Goal: Task Accomplishment & Management: Use online tool/utility

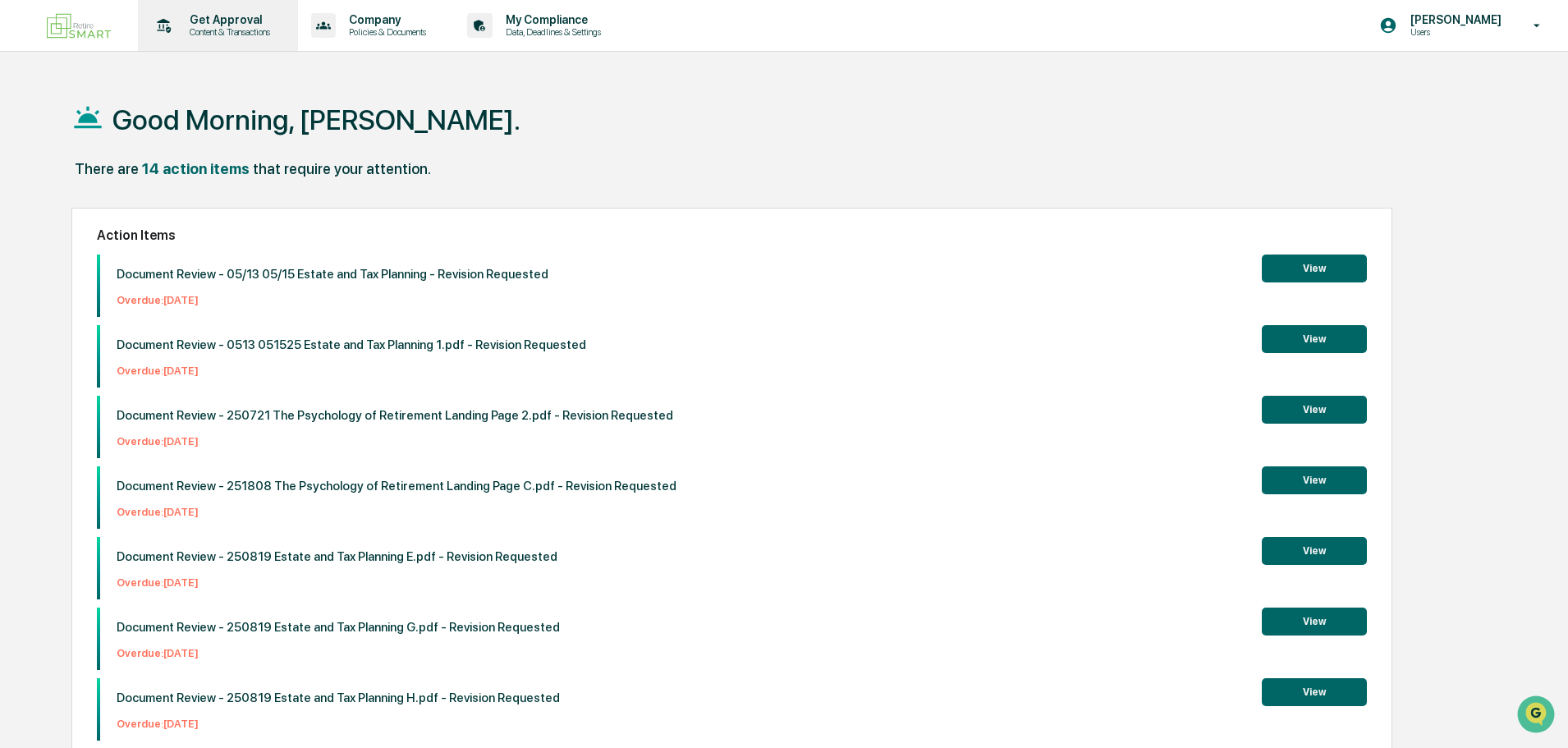
click at [261, 26] on p "Content & Transactions" at bounding box center [228, 32] width 102 height 12
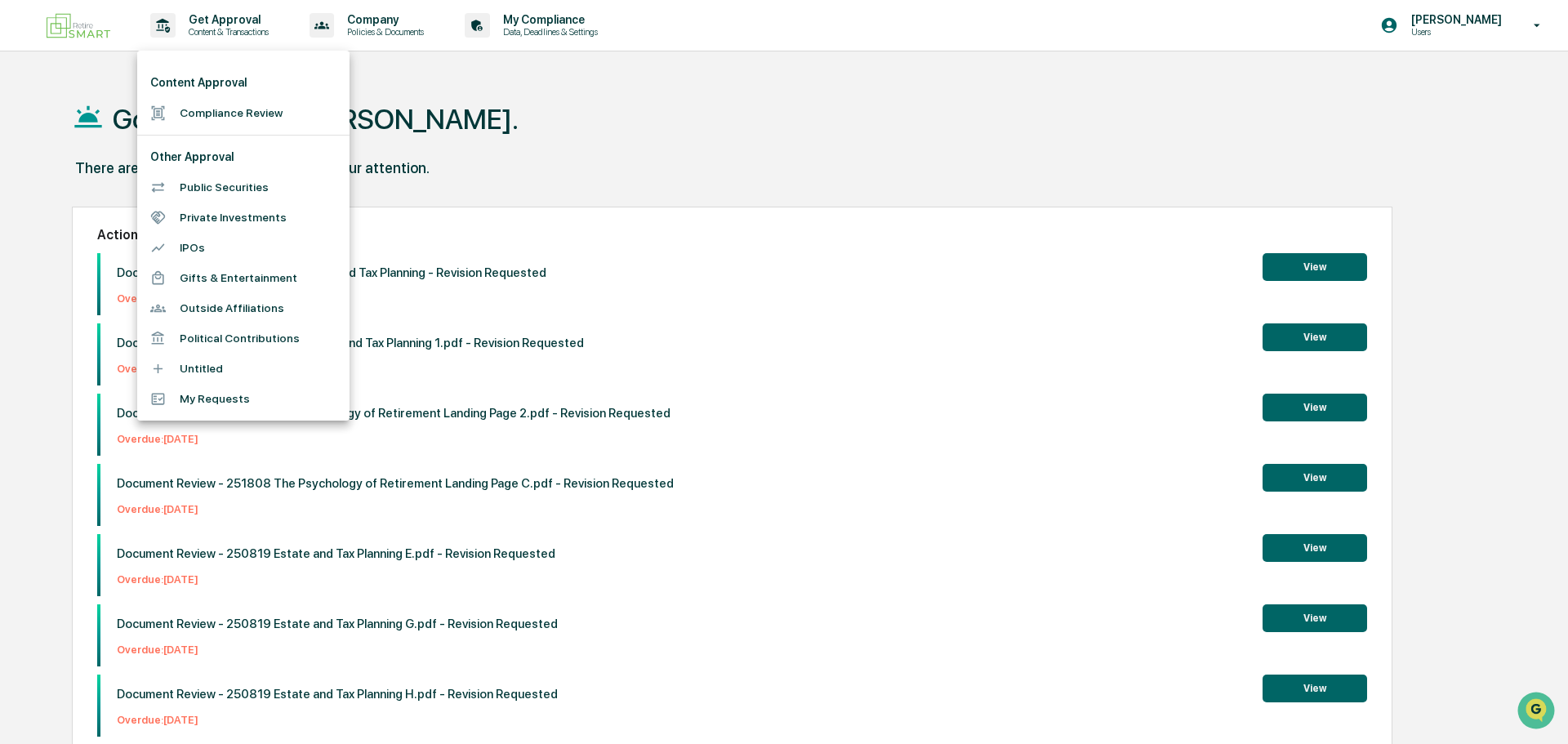
click at [233, 110] on li "Compliance Review" at bounding box center [243, 112] width 212 height 30
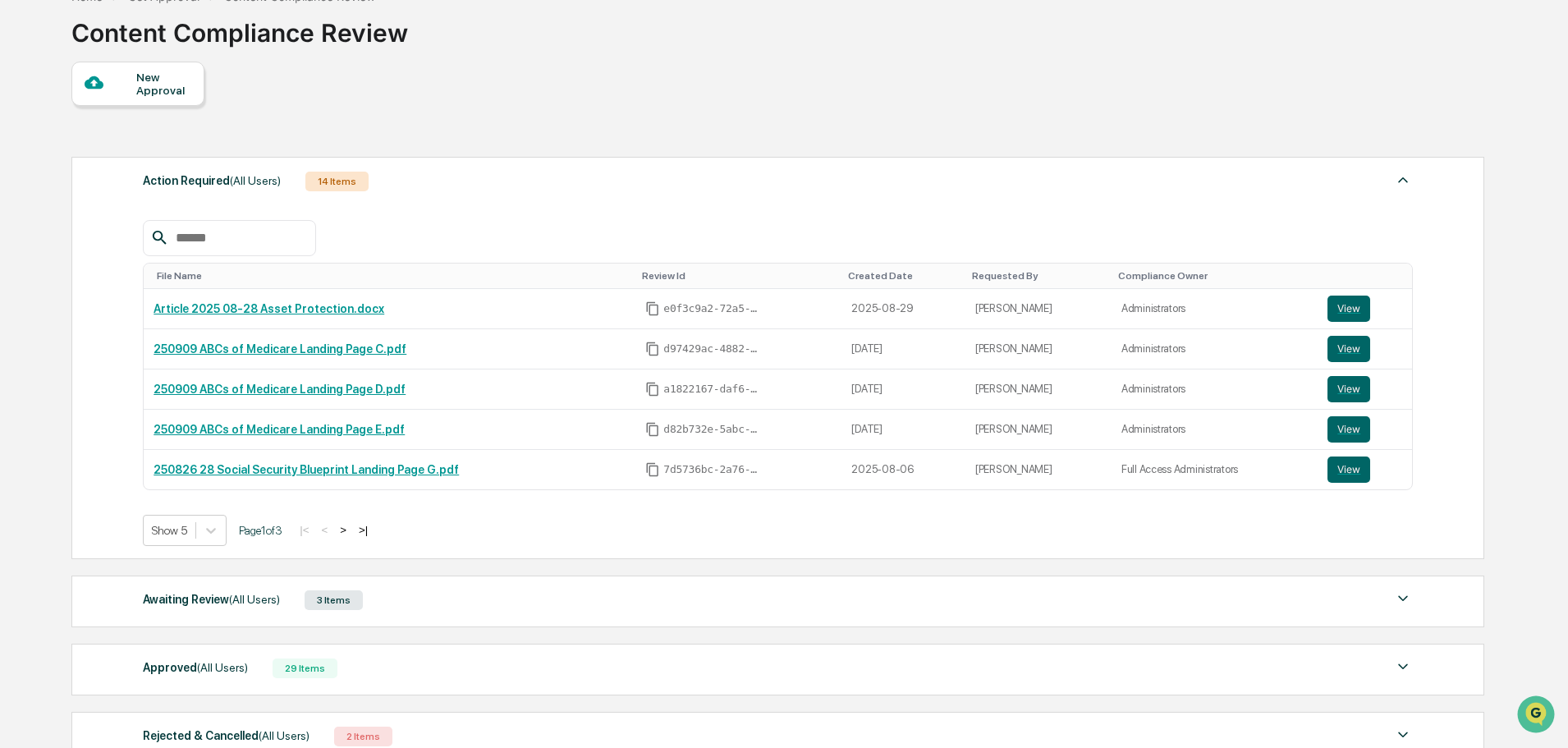
scroll to position [262, 0]
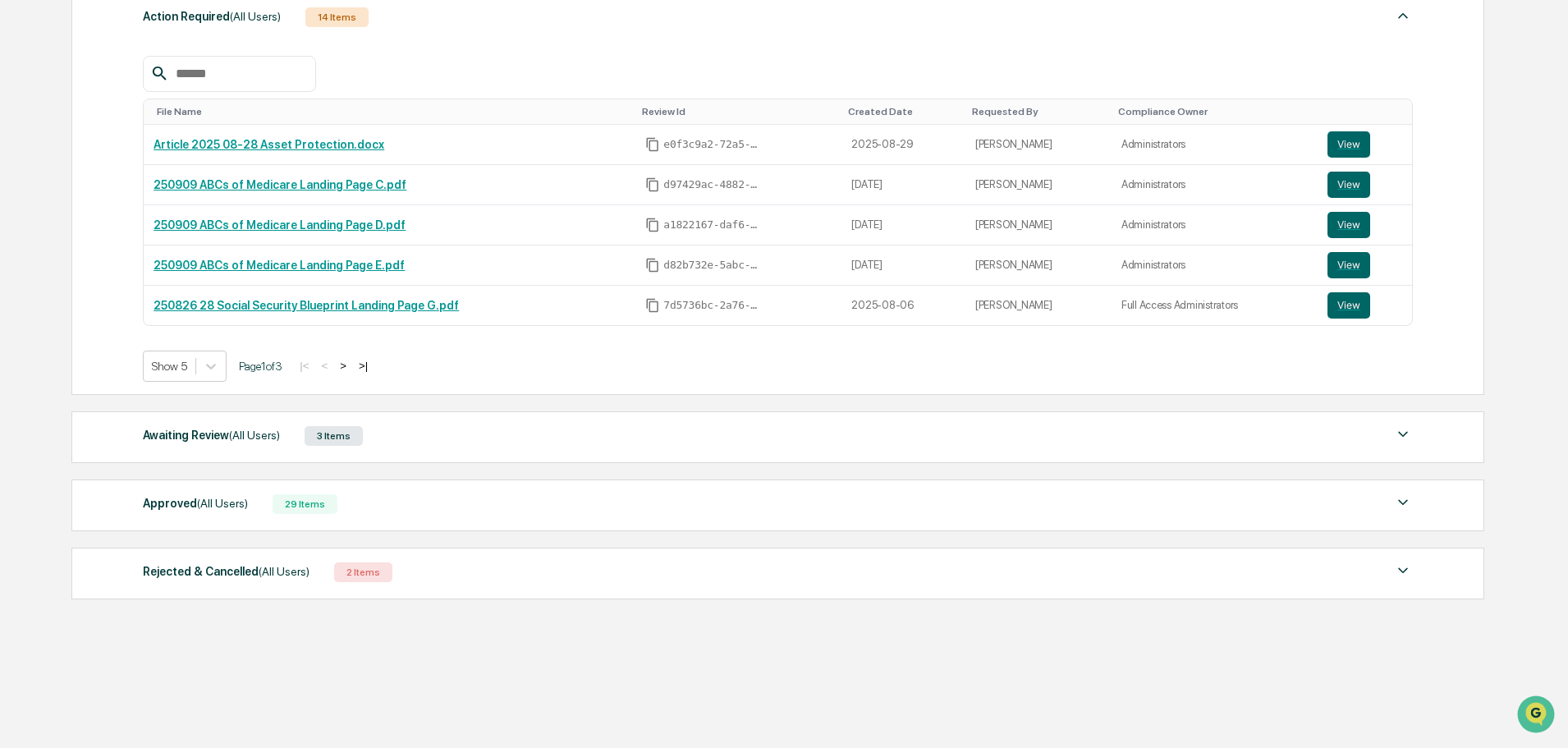
click at [432, 426] on div "Awaiting Review (All Users) 3 Items" at bounding box center [778, 435] width 1270 height 23
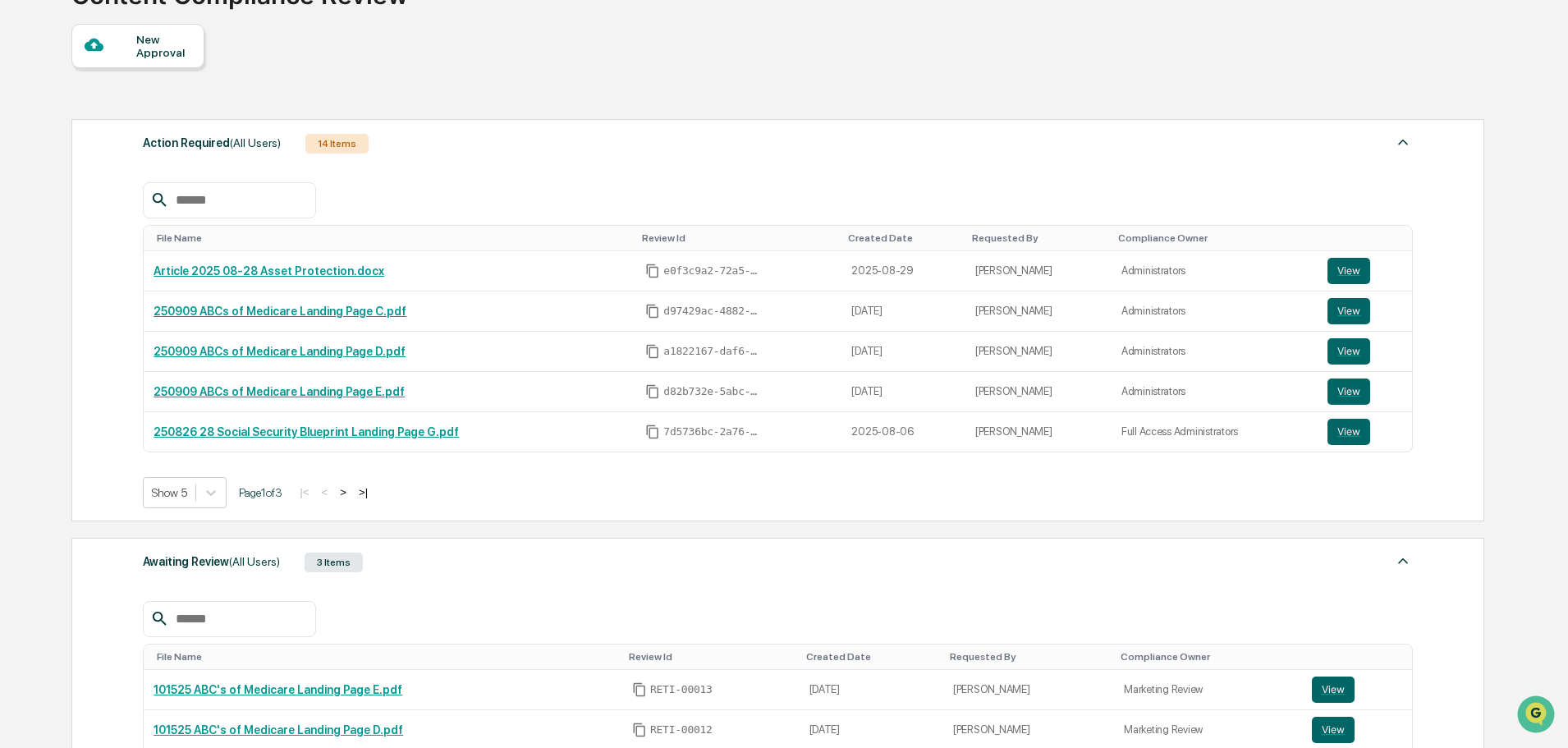
scroll to position [16, 0]
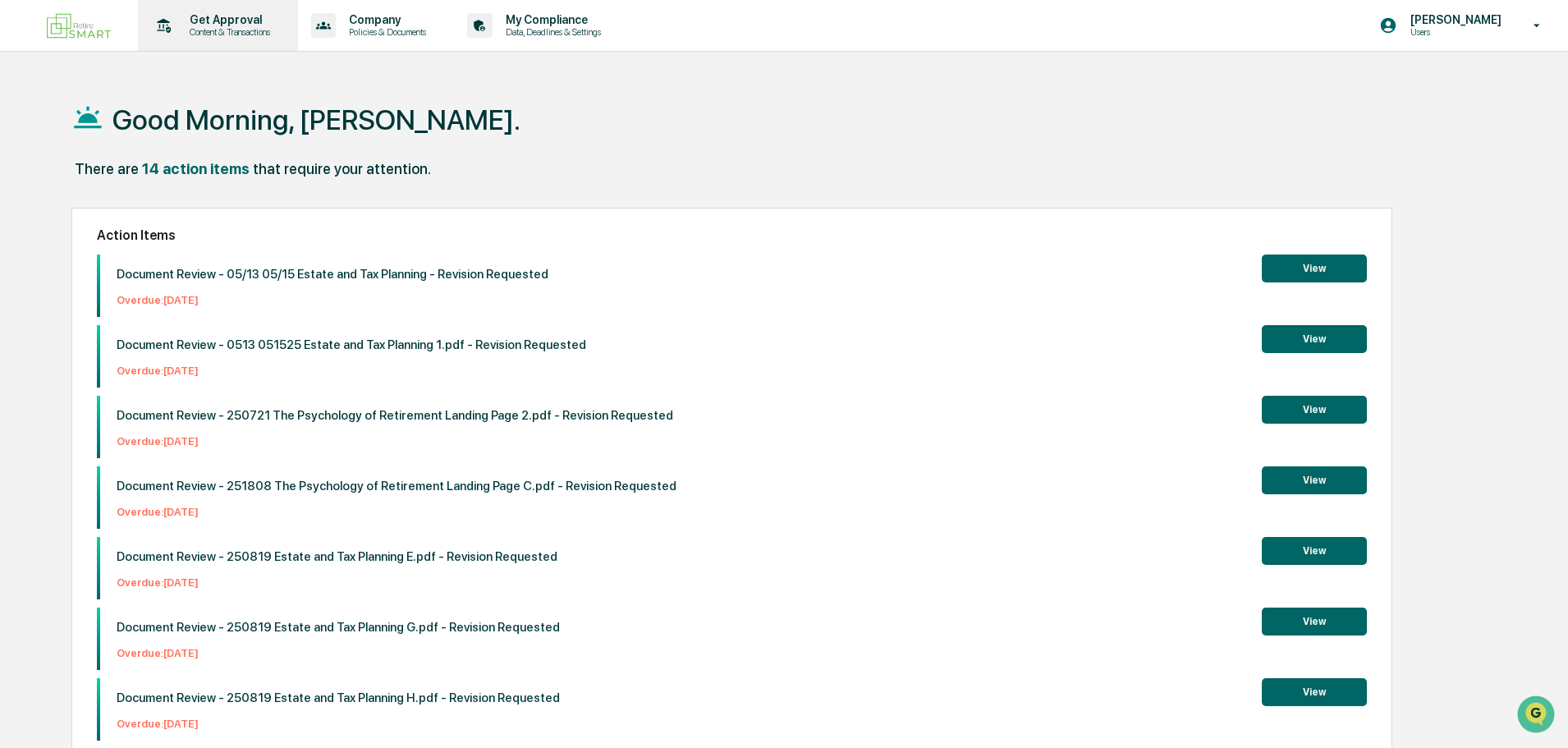
click at [195, 26] on p "Get Approval" at bounding box center [228, 19] width 102 height 13
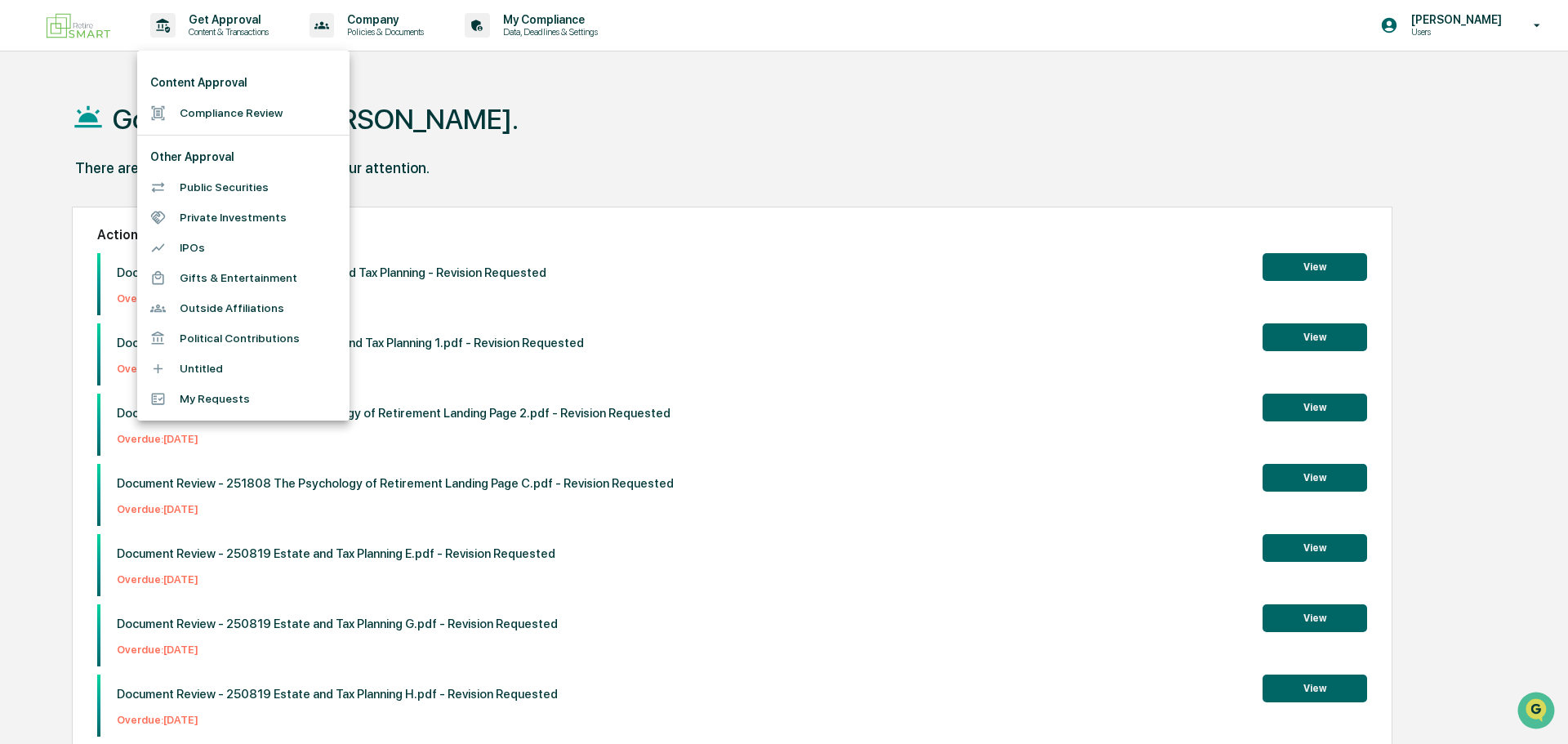
click at [217, 20] on div at bounding box center [784, 372] width 1568 height 744
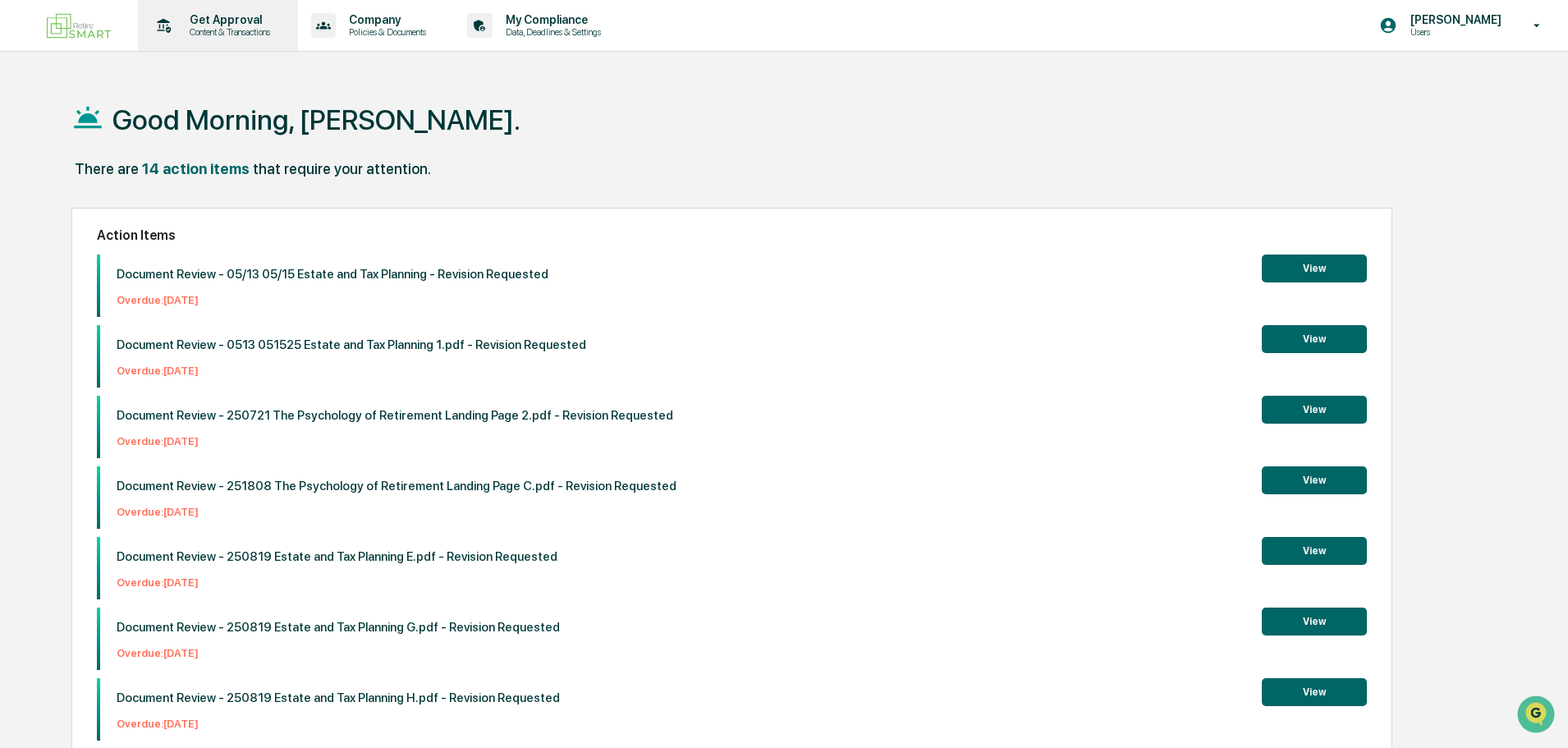
click at [226, 26] on p "Content & Transactions" at bounding box center [228, 32] width 102 height 12
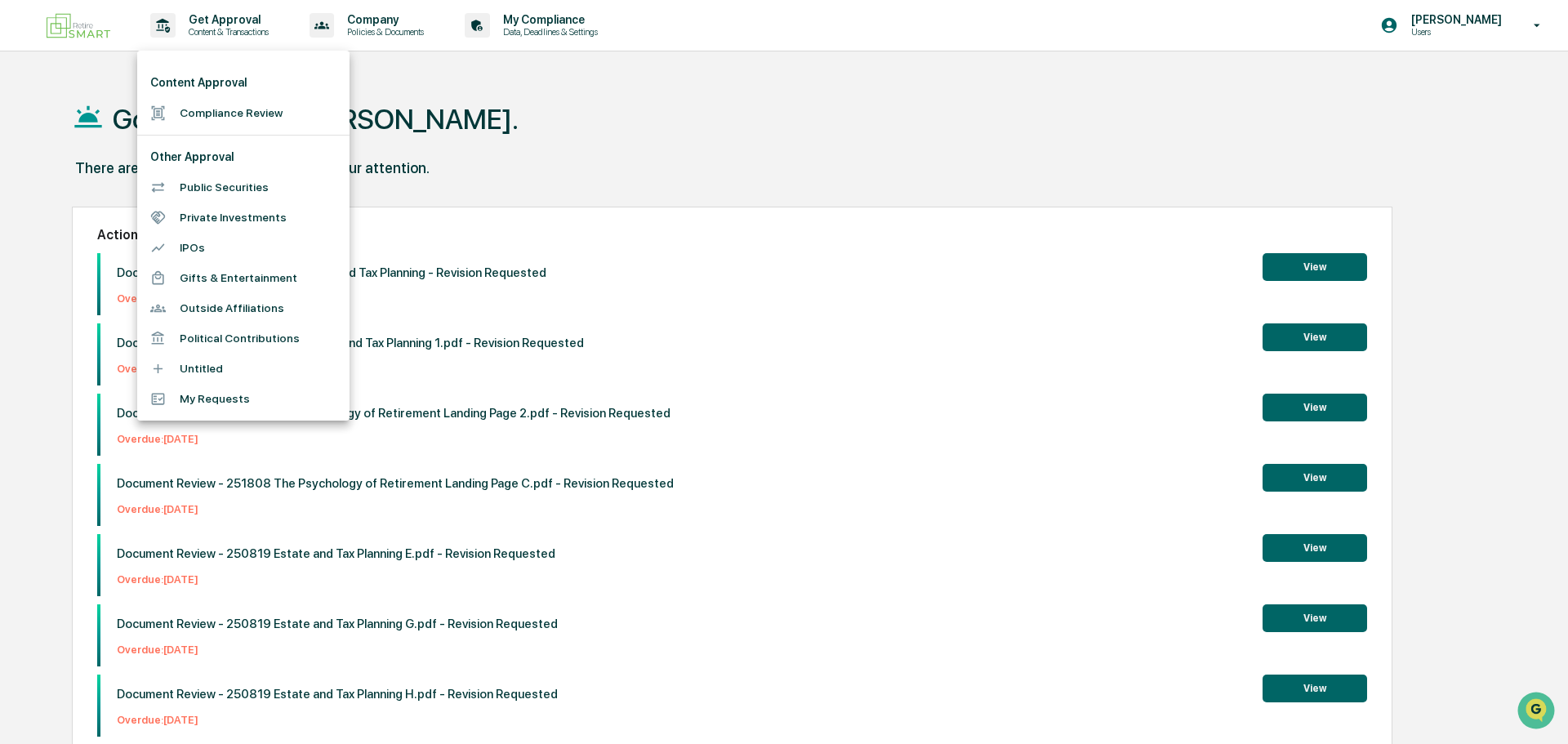
click at [227, 114] on li "Compliance Review" at bounding box center [243, 112] width 212 height 30
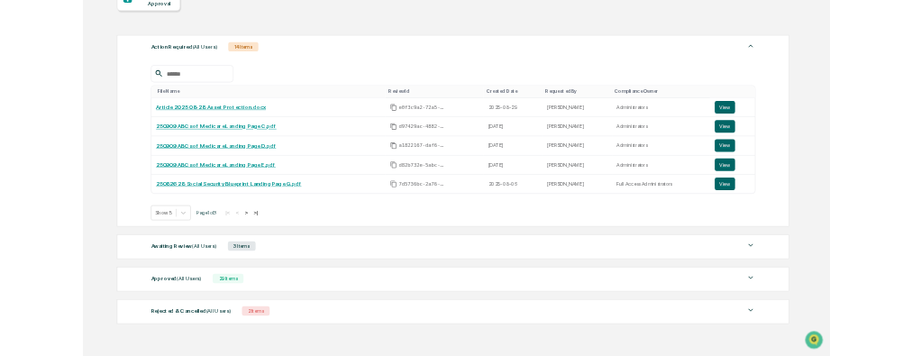
scroll to position [198, 0]
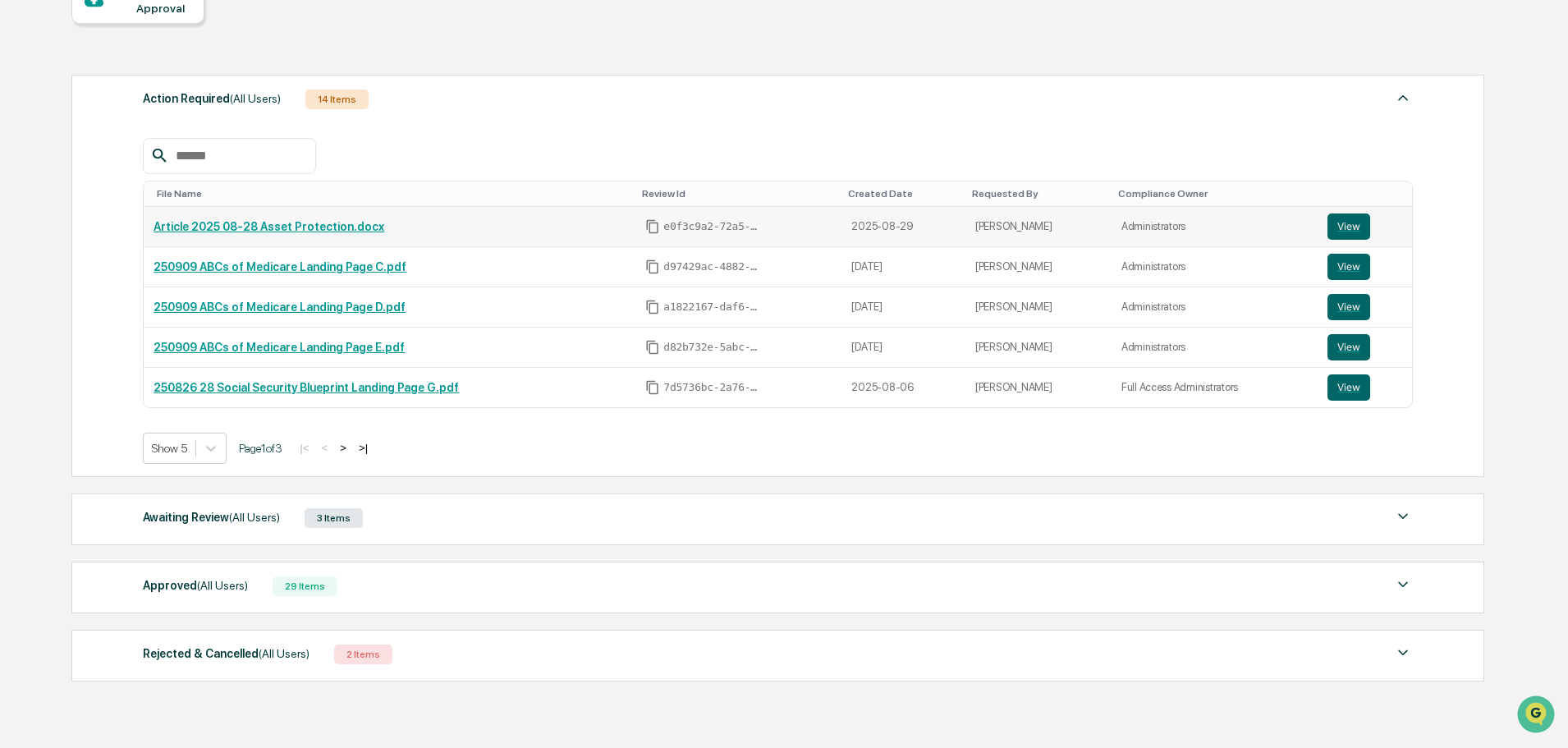
click at [281, 220] on link "Article 2025 08-28 Asset Protection.docx" at bounding box center [268, 226] width 231 height 13
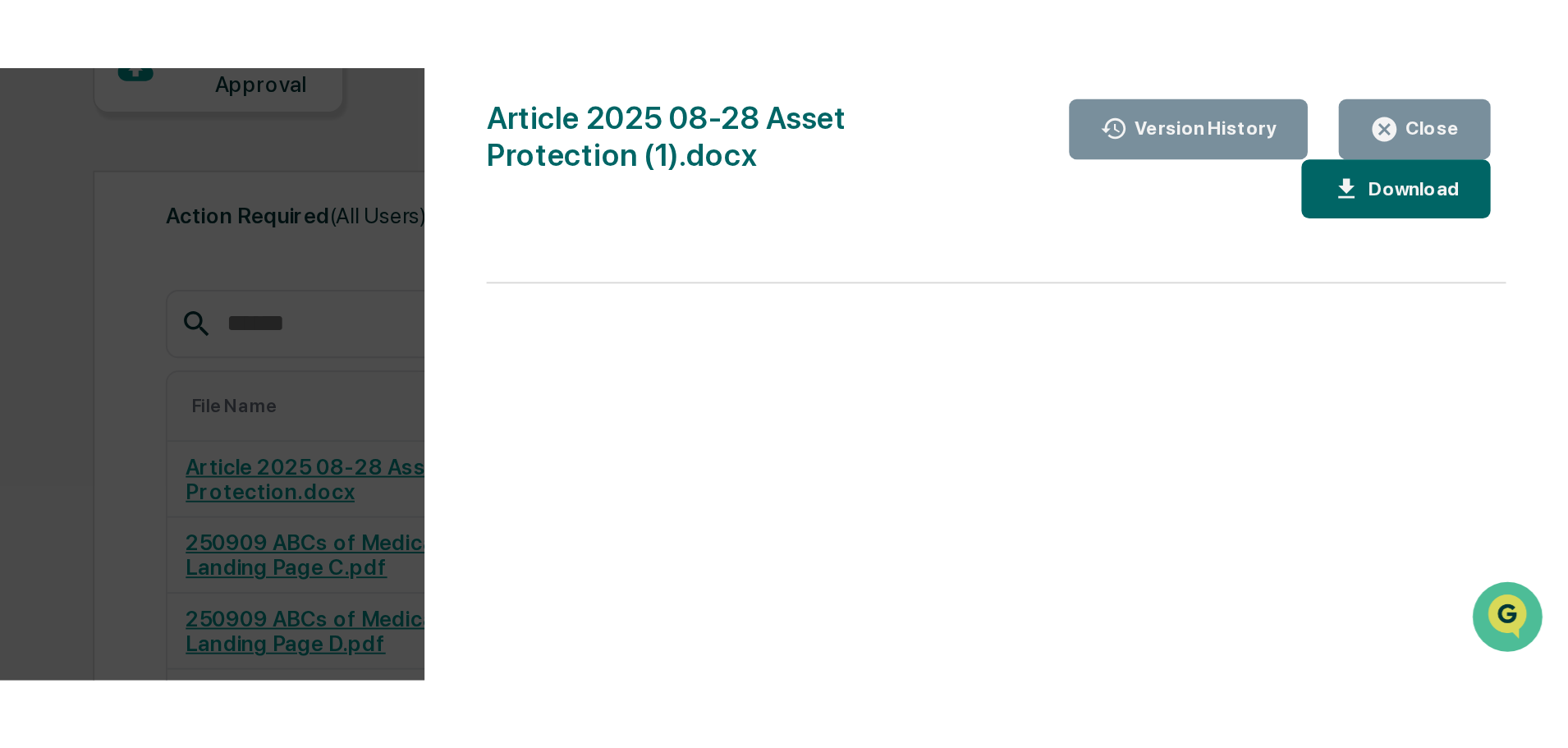
scroll to position [0, 0]
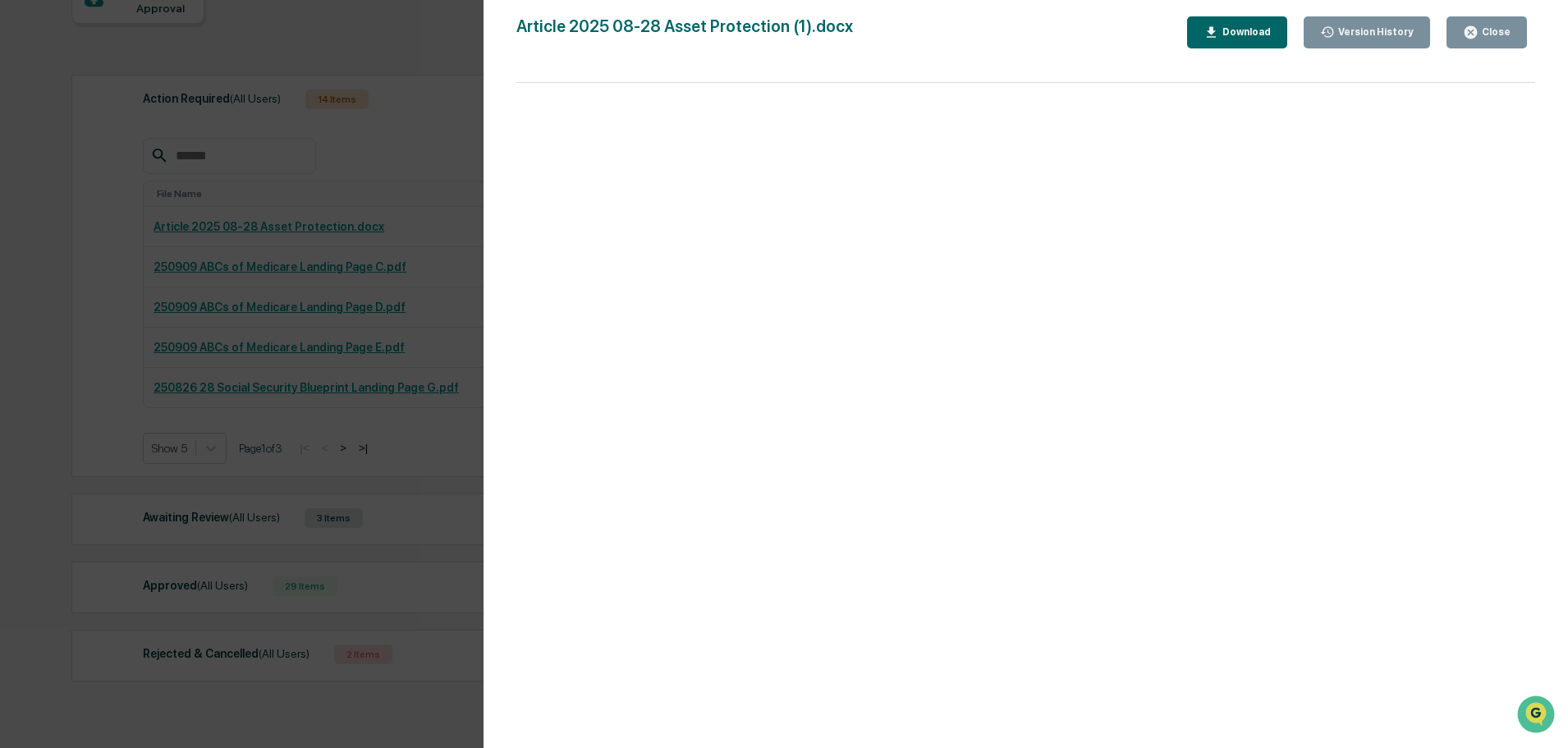
click at [1472, 29] on icon "button" at bounding box center [1471, 33] width 13 height 13
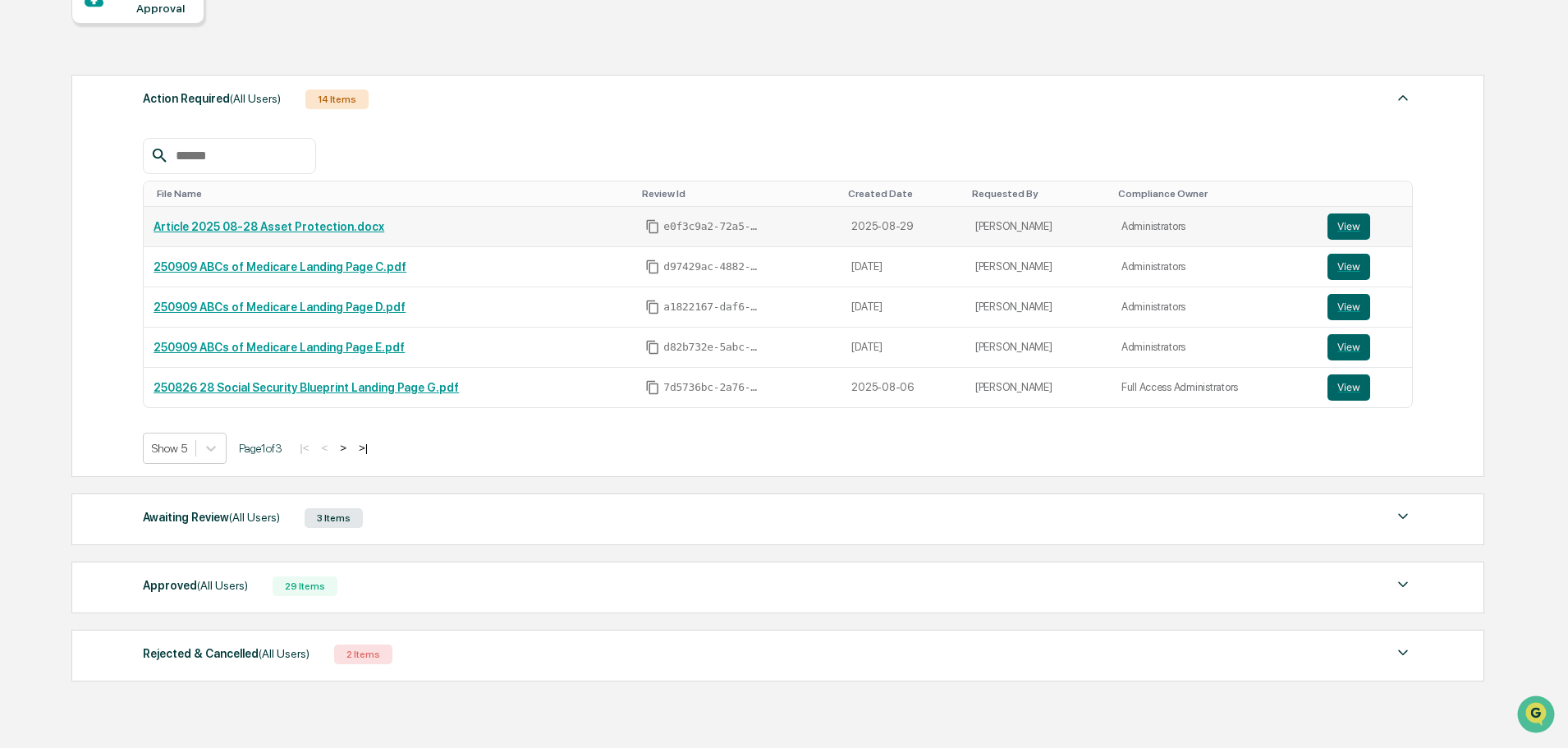
click at [294, 225] on link "Article 2025 08-28 Asset Protection.docx" at bounding box center [268, 226] width 231 height 13
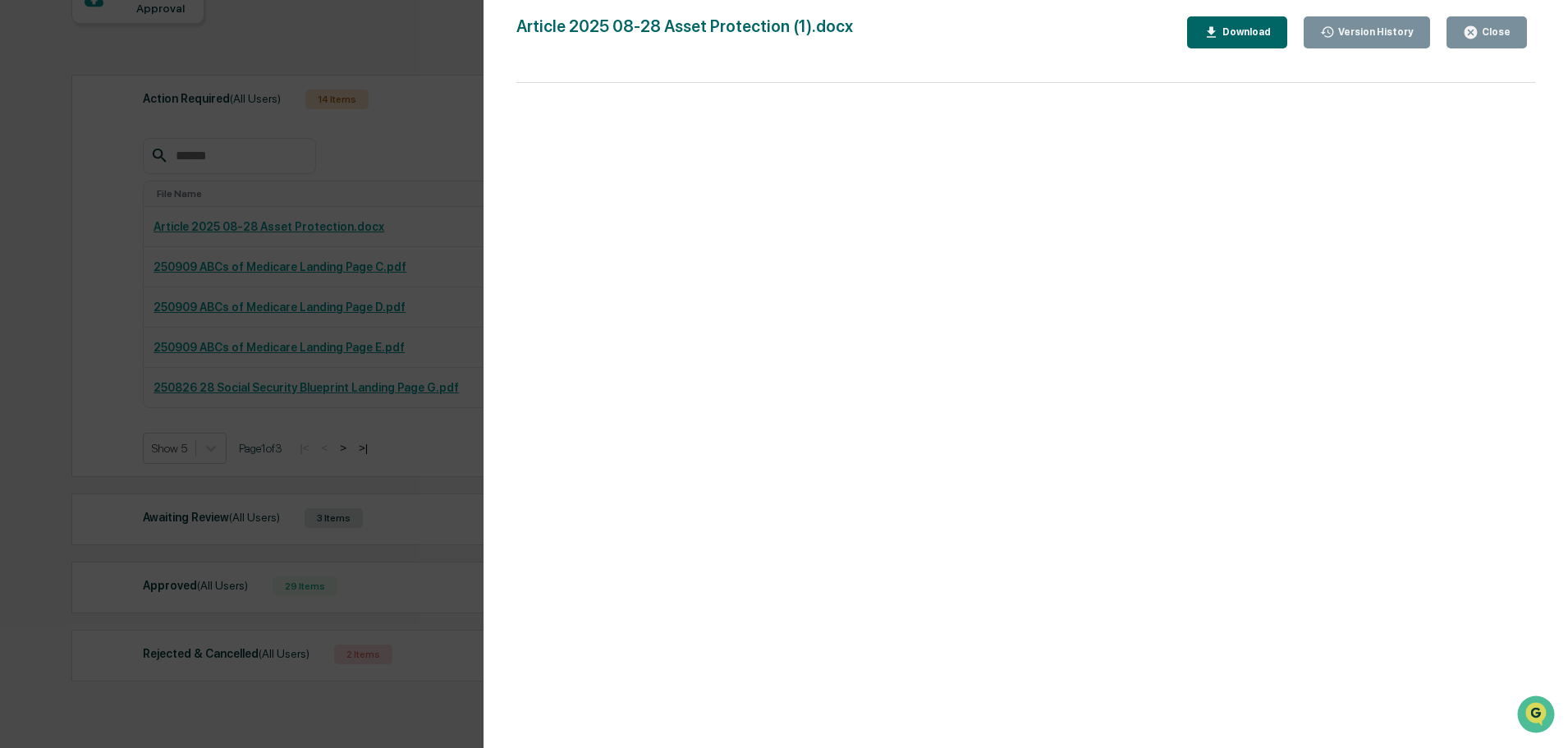
click at [406, 44] on div "Version History 09/17/2025, 05:50 PM Mariah Kramer 08/29/2025, 01:37 PM Mariah …" at bounding box center [784, 374] width 1568 height 748
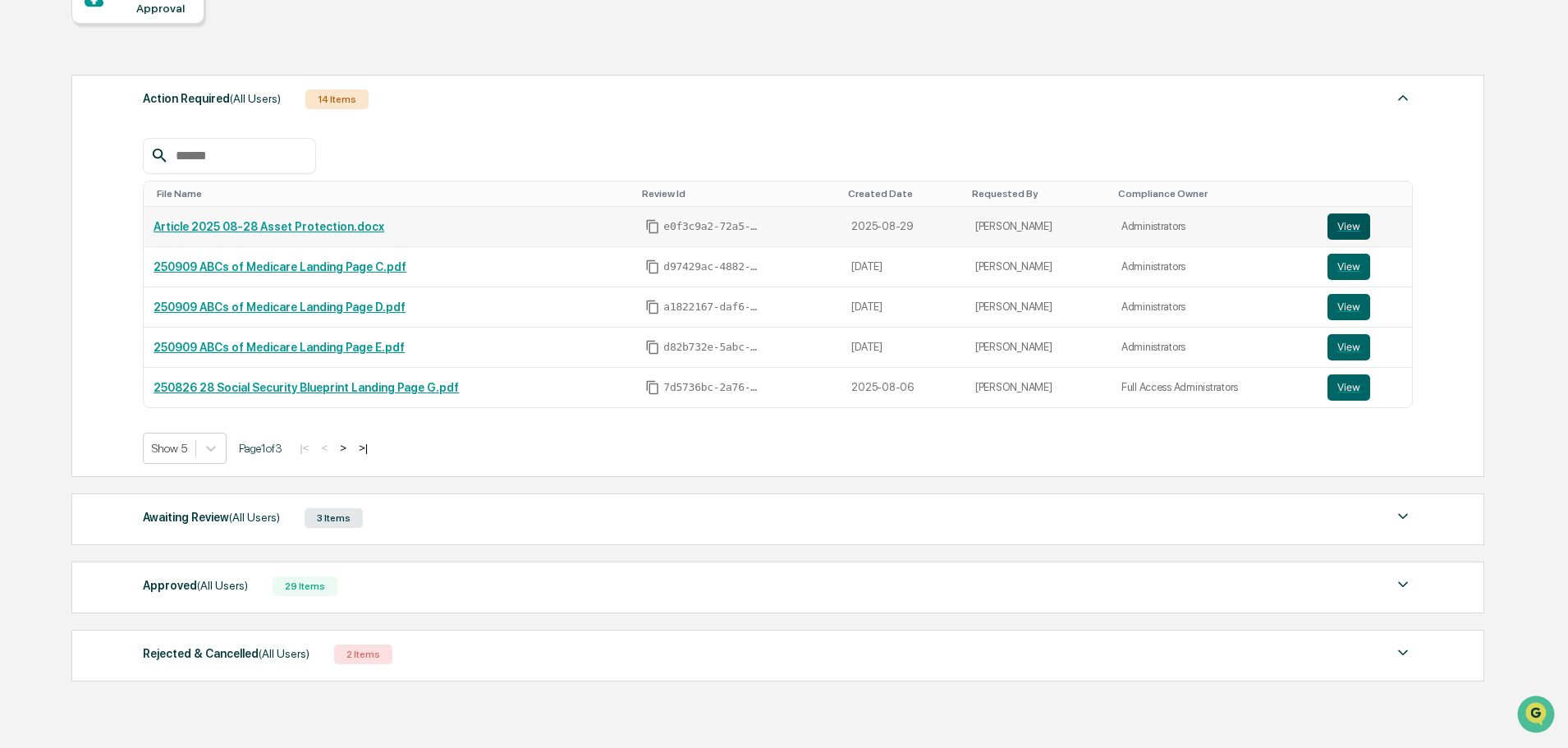
click at [1337, 223] on button "View" at bounding box center [1348, 226] width 43 height 26
click at [256, 223] on link "Article 2025 08-28 Asset Protection.docx" at bounding box center [268, 226] width 231 height 13
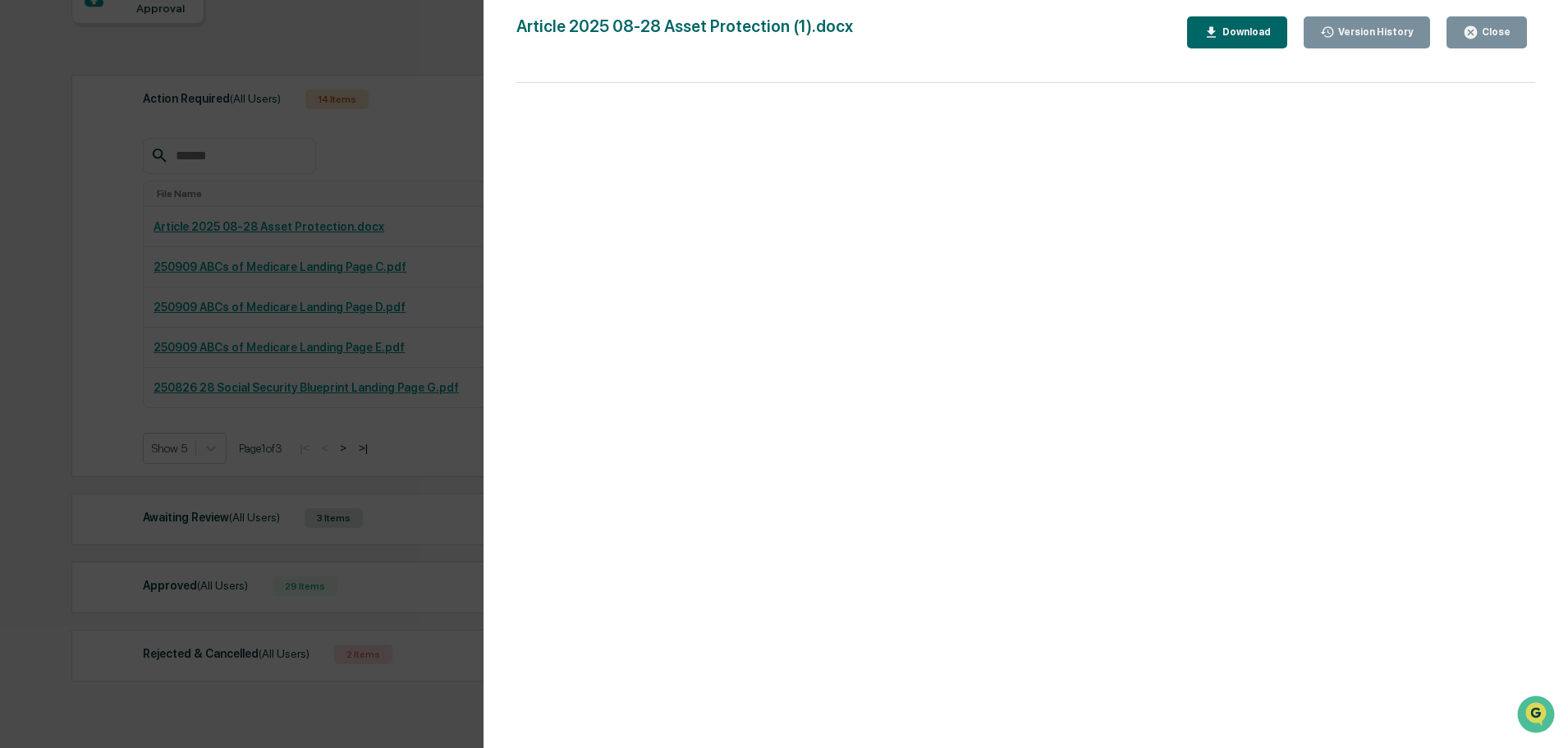
click at [1258, 28] on div "Download" at bounding box center [1245, 32] width 52 height 12
click at [388, 367] on div "Version History 09/17/2025, 05:50 PM Mariah Kramer 08/29/2025, 01:37 PM Mariah …" at bounding box center [784, 374] width 1568 height 748
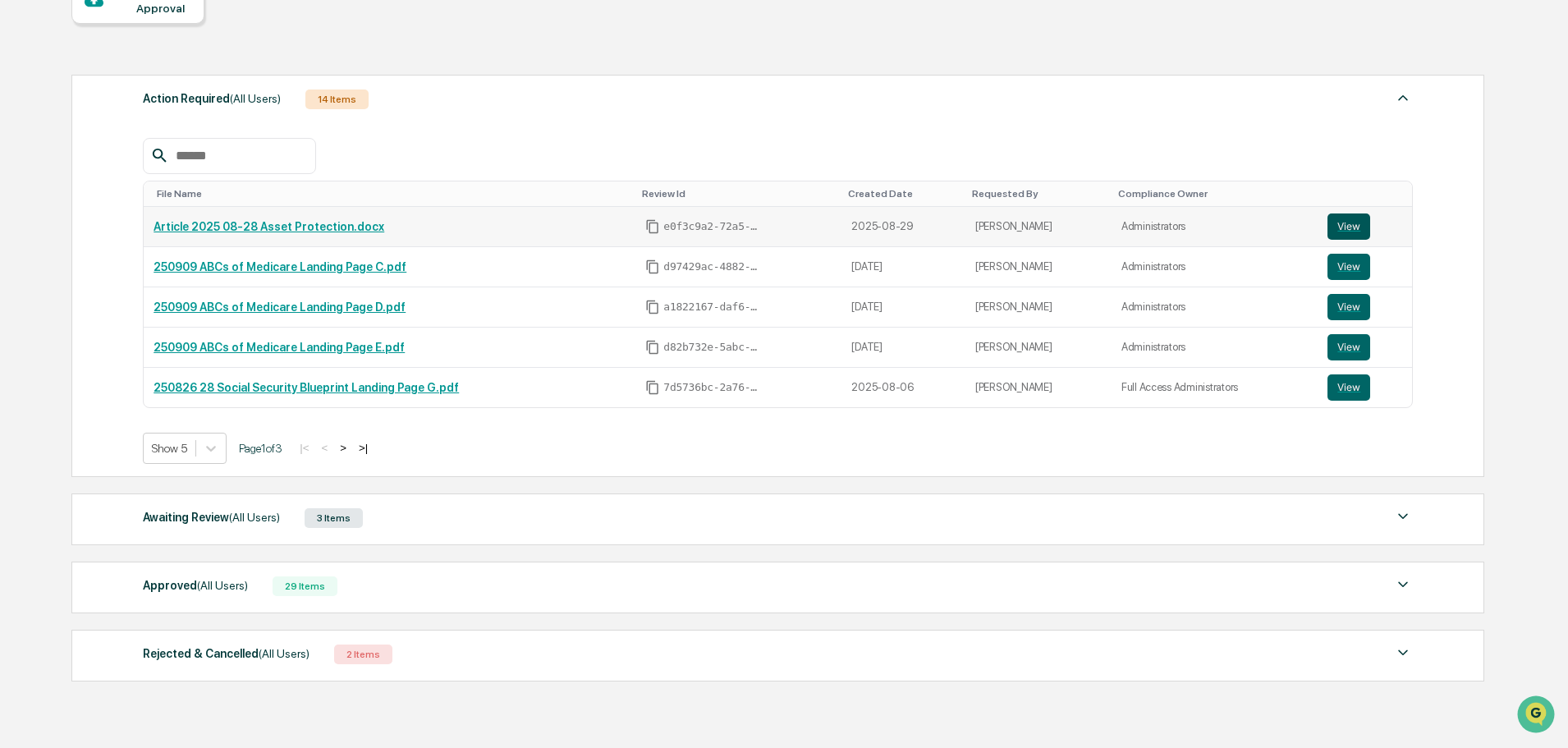
click at [1337, 227] on button "View" at bounding box center [1348, 226] width 43 height 26
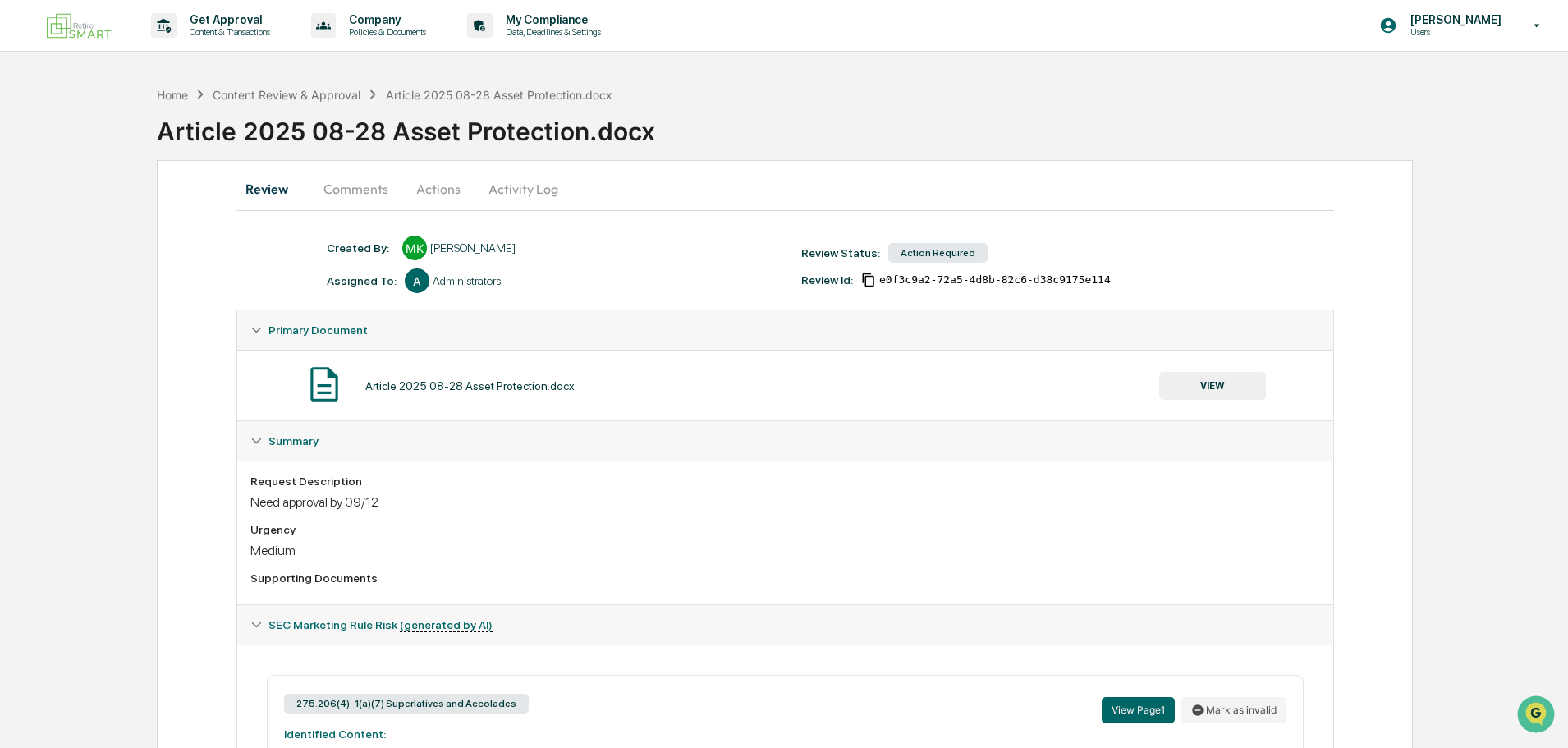
click at [366, 188] on button "Comments" at bounding box center [356, 189] width 91 height 39
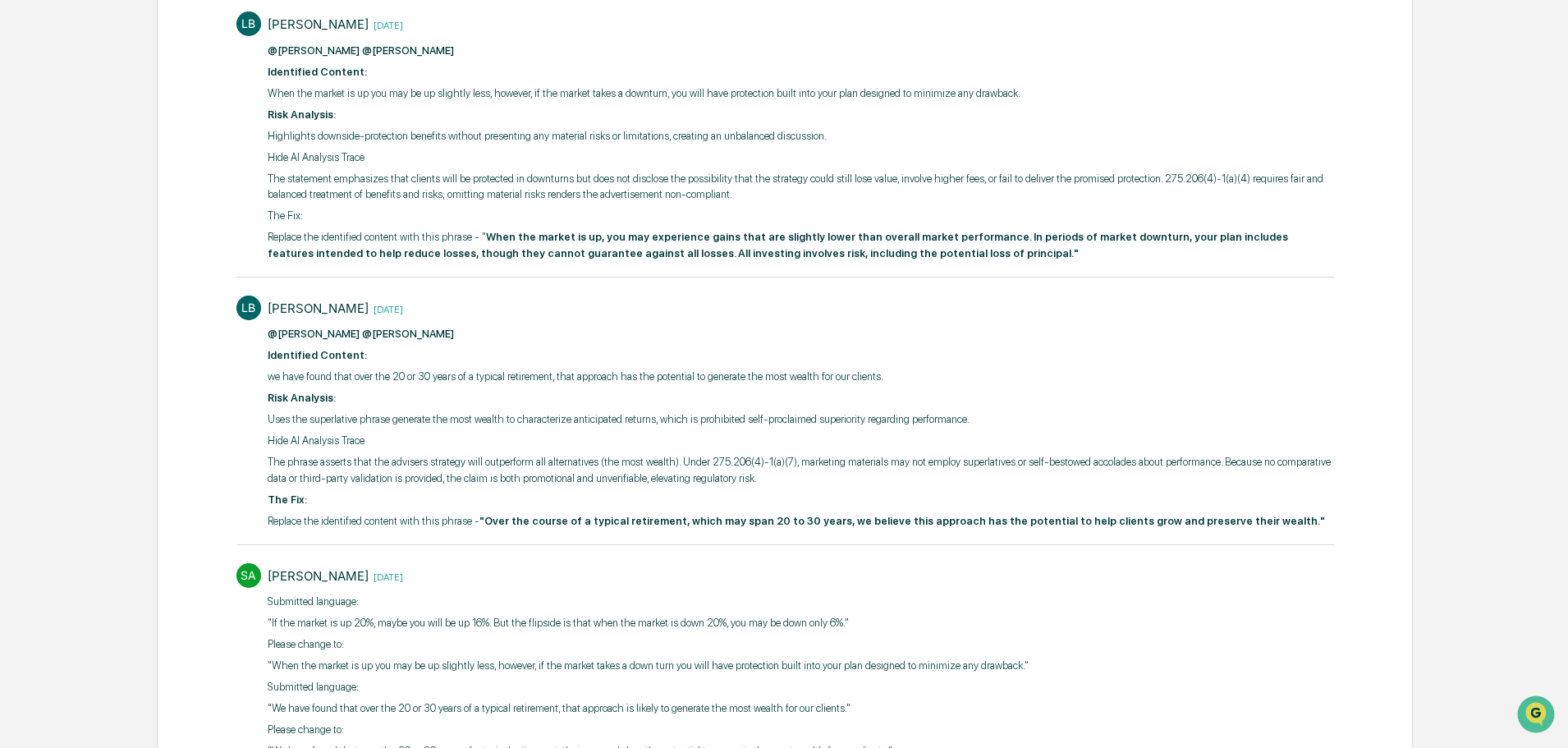
scroll to position [343, 0]
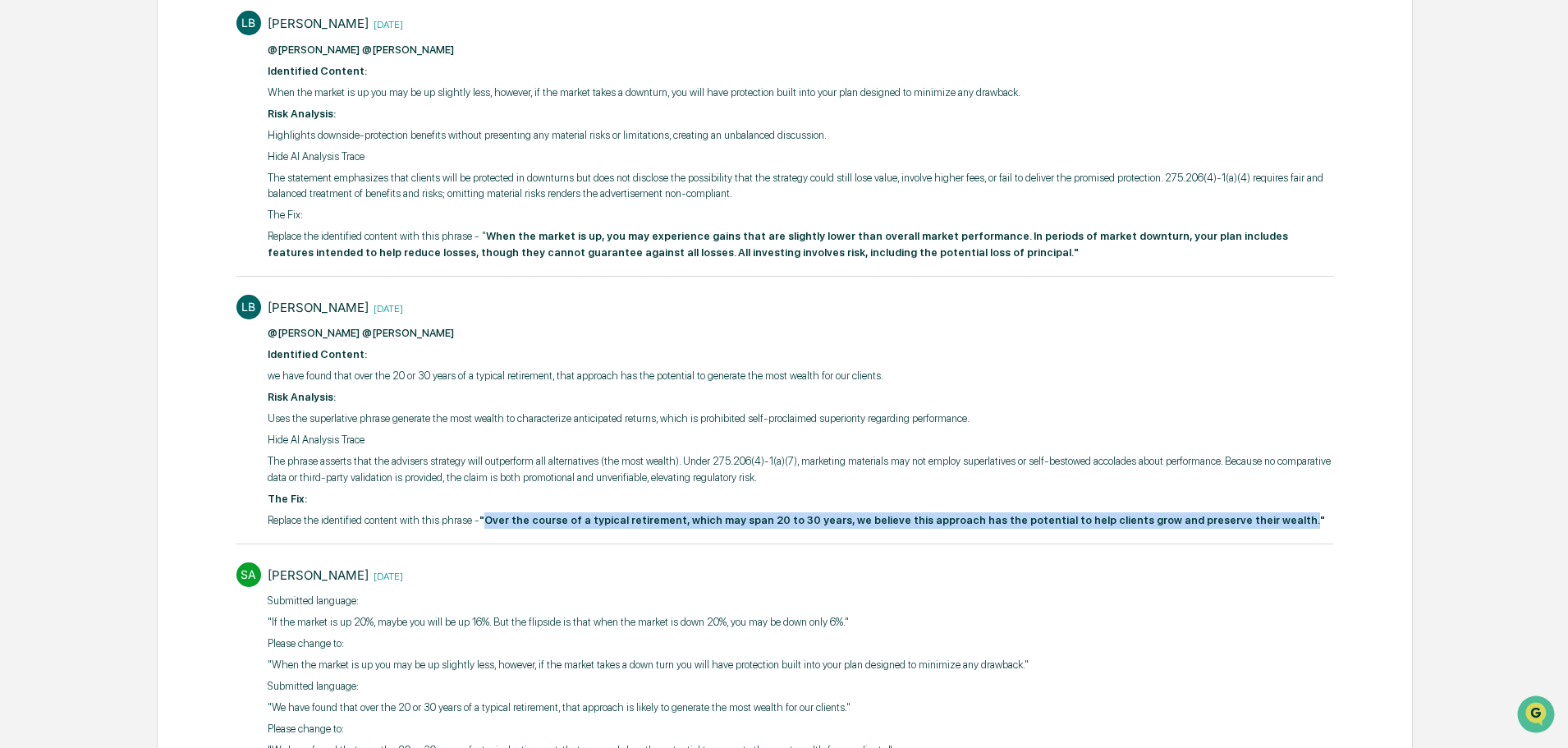
drag, startPoint x: 478, startPoint y: 520, endPoint x: 1227, endPoint y: 518, distance: 749.0
click at [1227, 518] on strong ""Over the course of a typical retirement, which may span 20 to 30 years, we bel…" at bounding box center [902, 520] width 845 height 13
copy strong "Over the course of a typical retirement, which may span 20 to 30 years, we beli…"
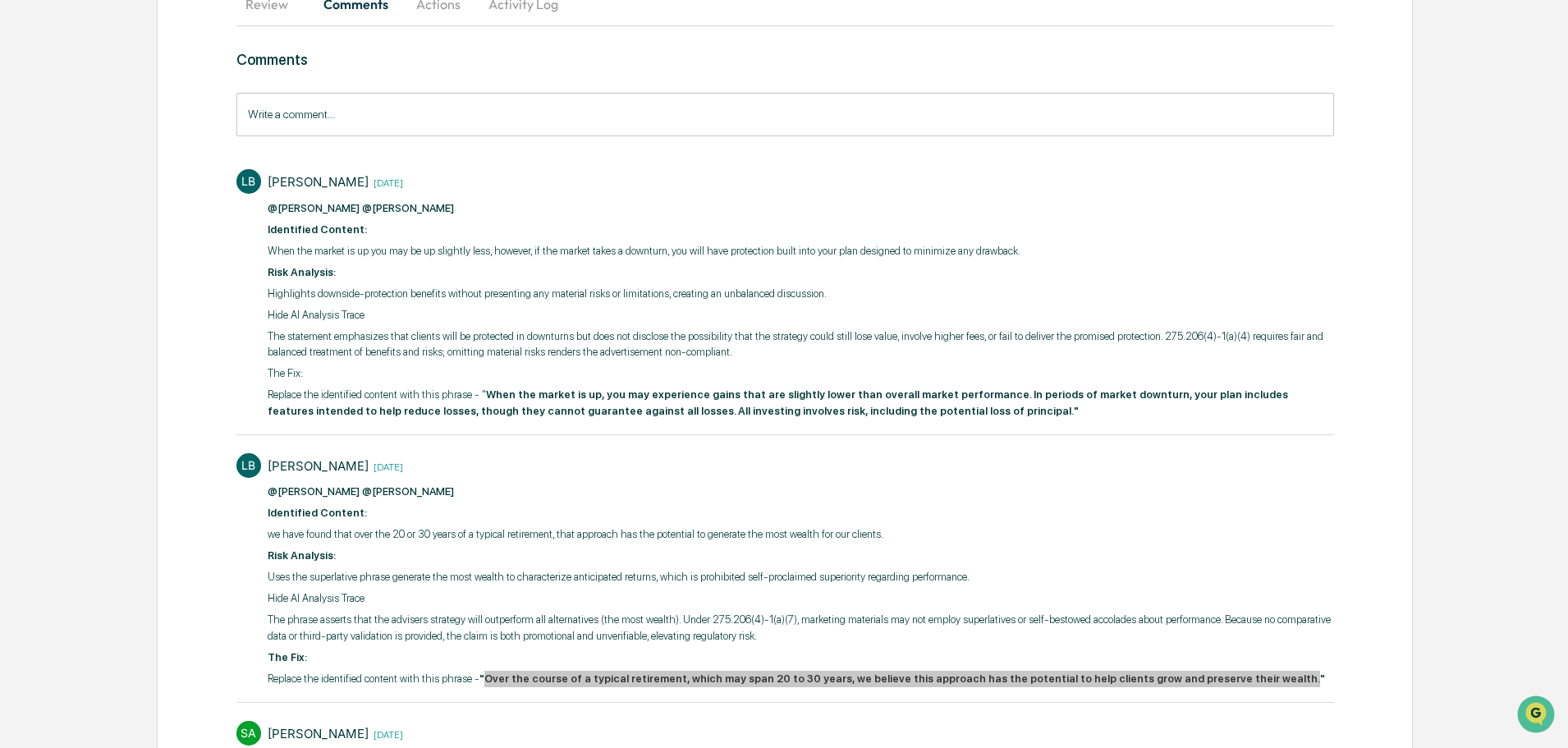
scroll to position [179, 0]
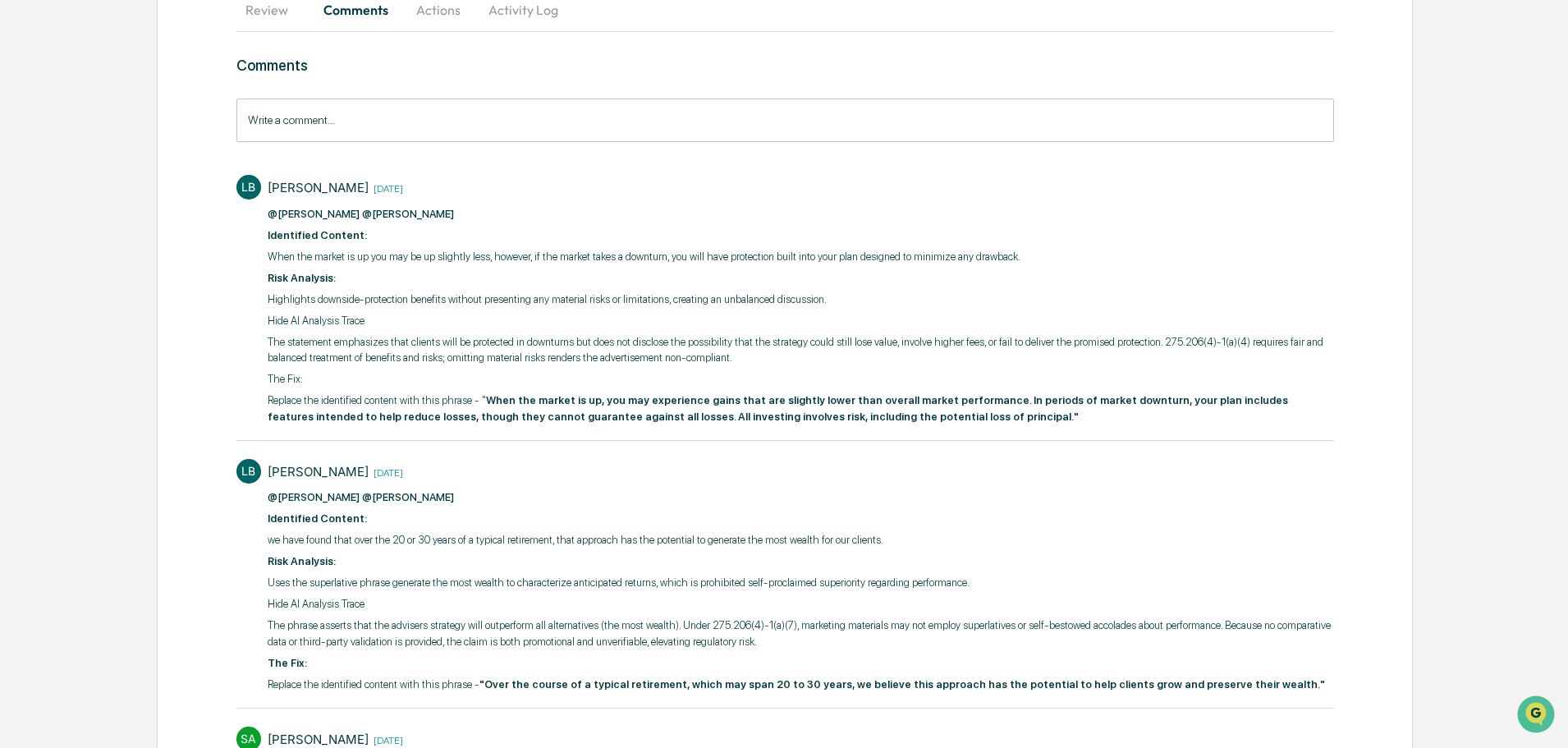
click at [538, 203] on div "Lou Brooks 1 day ago @Mariah Kramer @Scott Arehart ​ Identified Content: When t…" at bounding box center [801, 302] width 1066 height 255
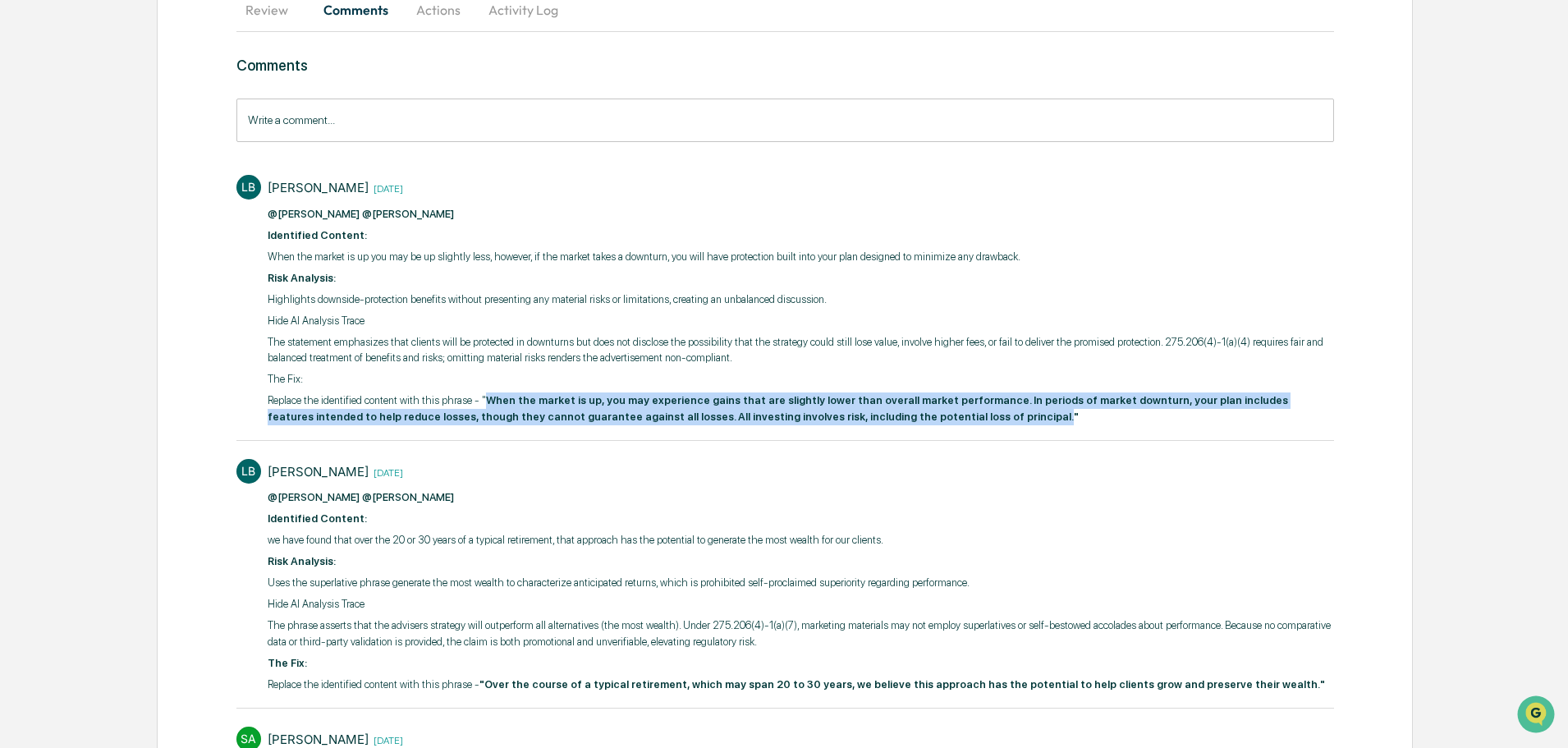
drag, startPoint x: 479, startPoint y: 403, endPoint x: 866, endPoint y: 418, distance: 387.3
click at [866, 418] on strong "When the market is up, you may experience gains that are slightly lower than ov…" at bounding box center [778, 408] width 1020 height 29
copy strong "When the market is up, you may experience gains that are slightly lower than ov…"
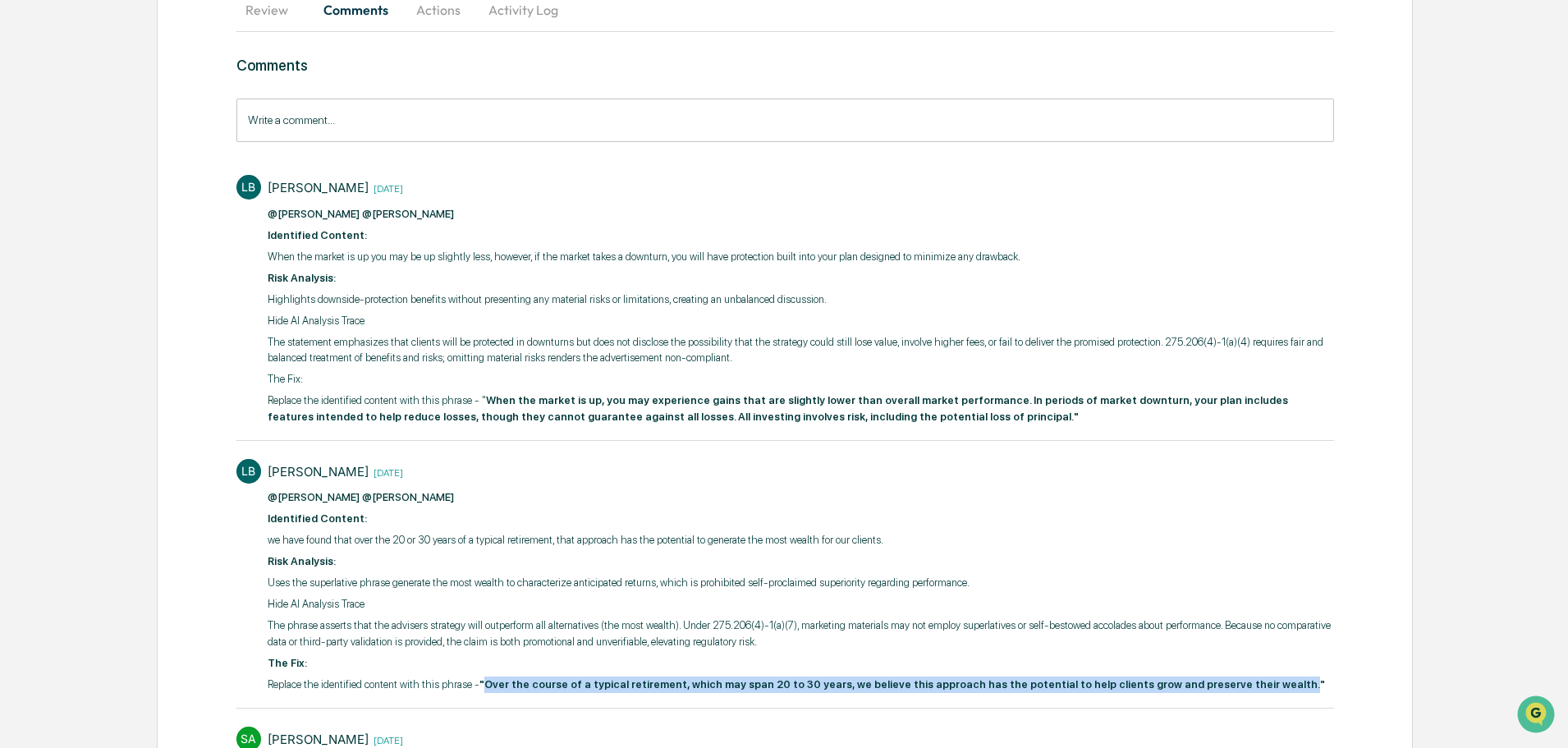
drag, startPoint x: 477, startPoint y: 683, endPoint x: 1225, endPoint y: 686, distance: 748.0
click at [1225, 686] on strong ""Over the course of a typical retirement, which may span 20 to 30 years, we bel…" at bounding box center [902, 684] width 845 height 13
copy strong "Over the course of a typical retirement, which may span 20 to 30 years, we beli…"
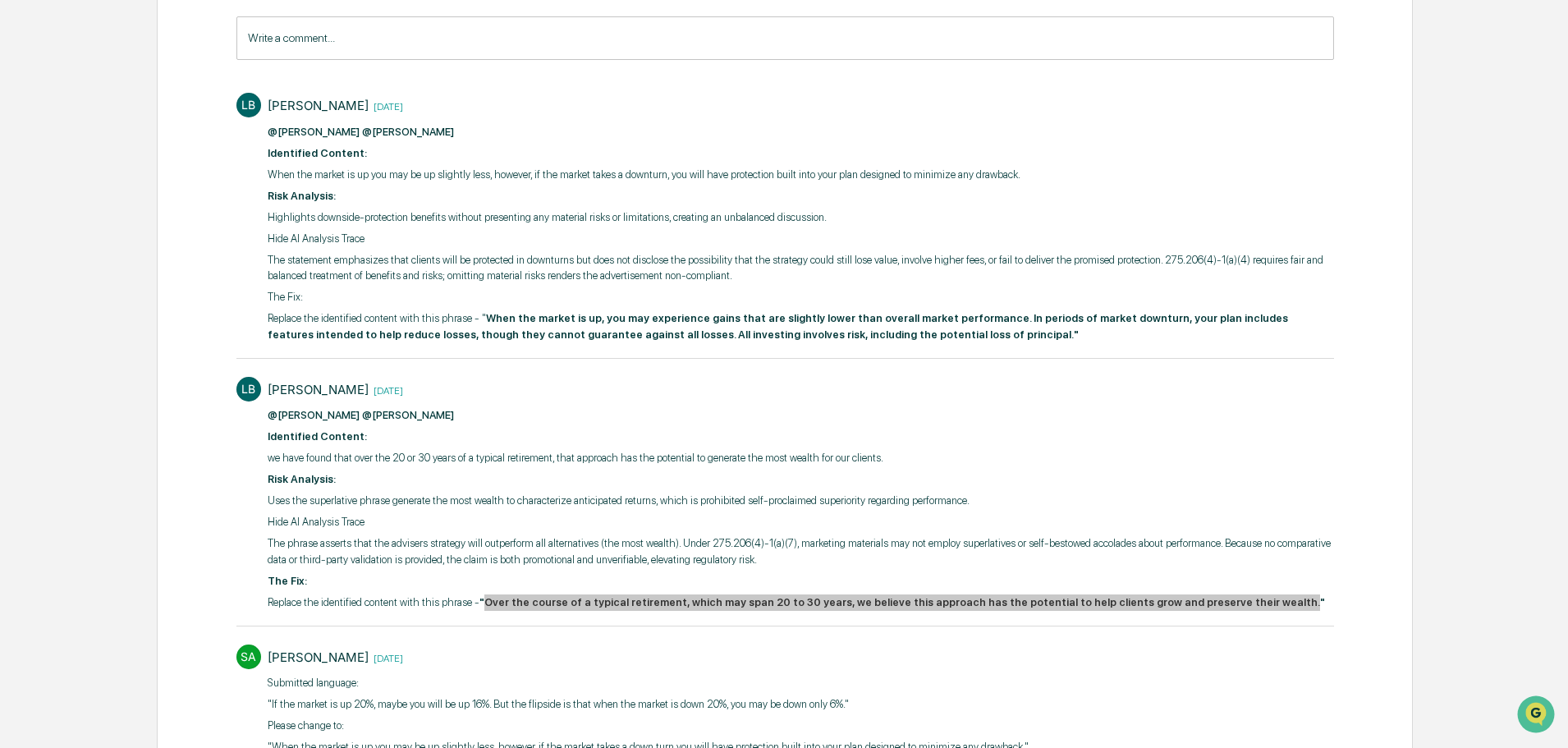
scroll to position [0, 0]
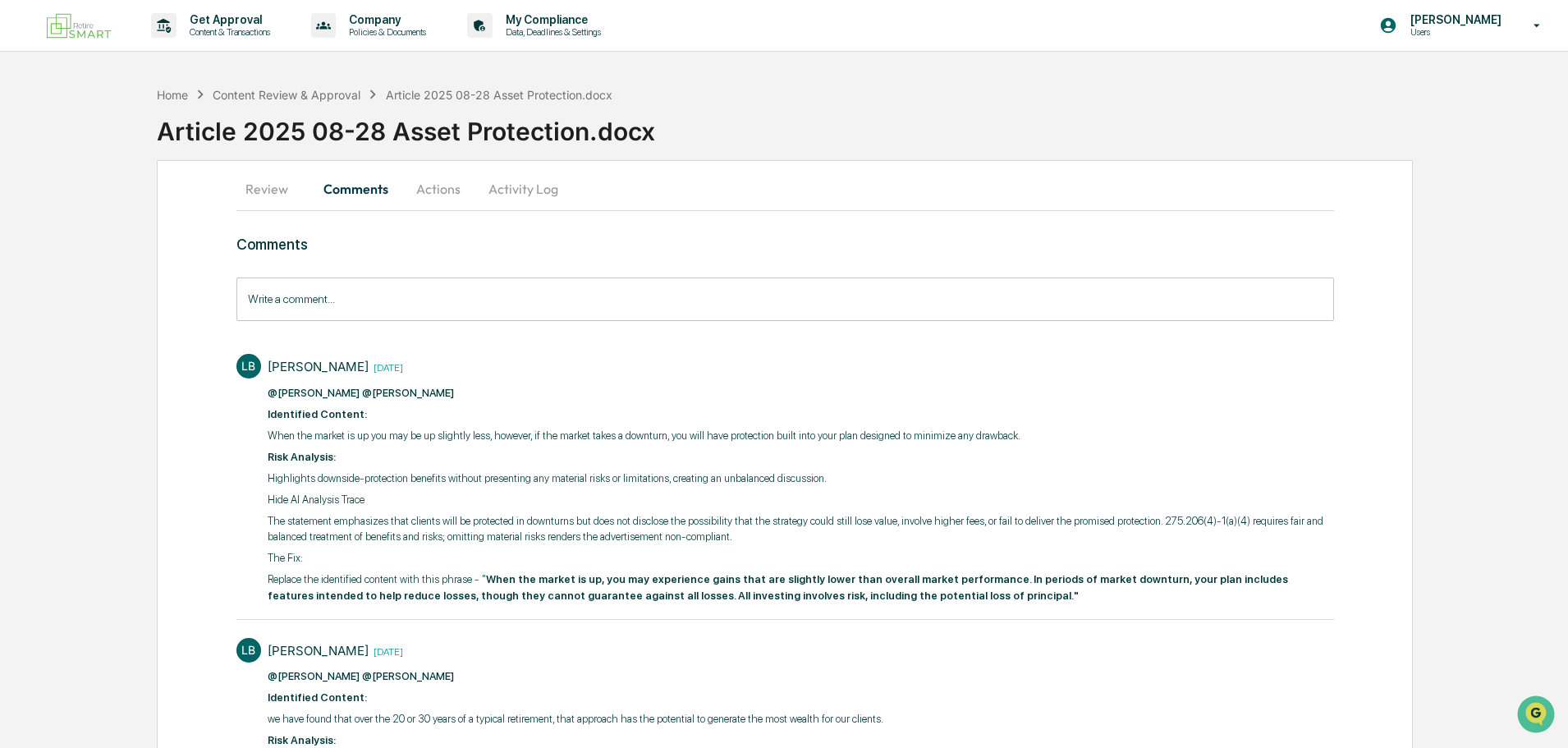
click at [262, 184] on button "Review" at bounding box center [272, 189] width 74 height 39
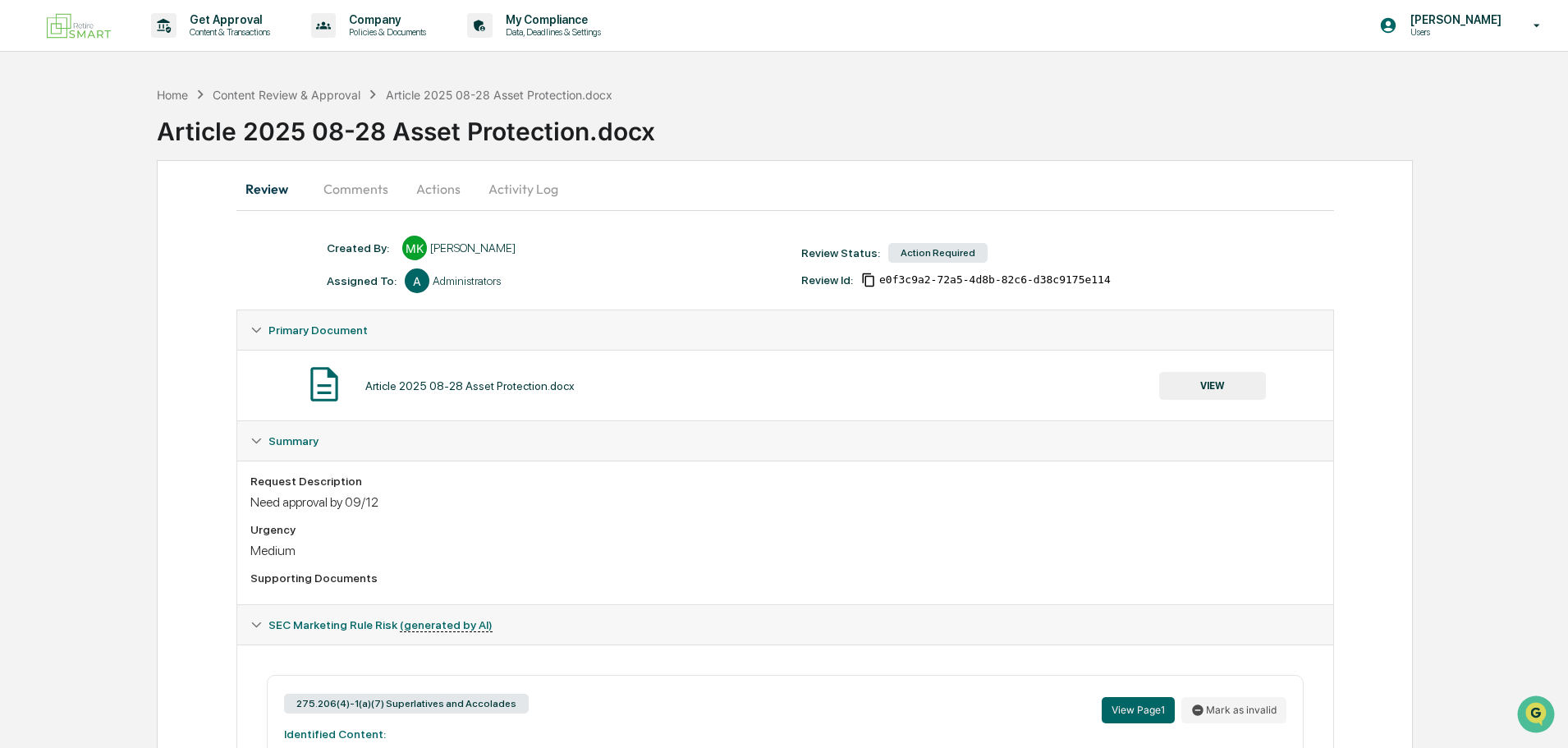
click at [374, 190] on button "Comments" at bounding box center [356, 189] width 91 height 39
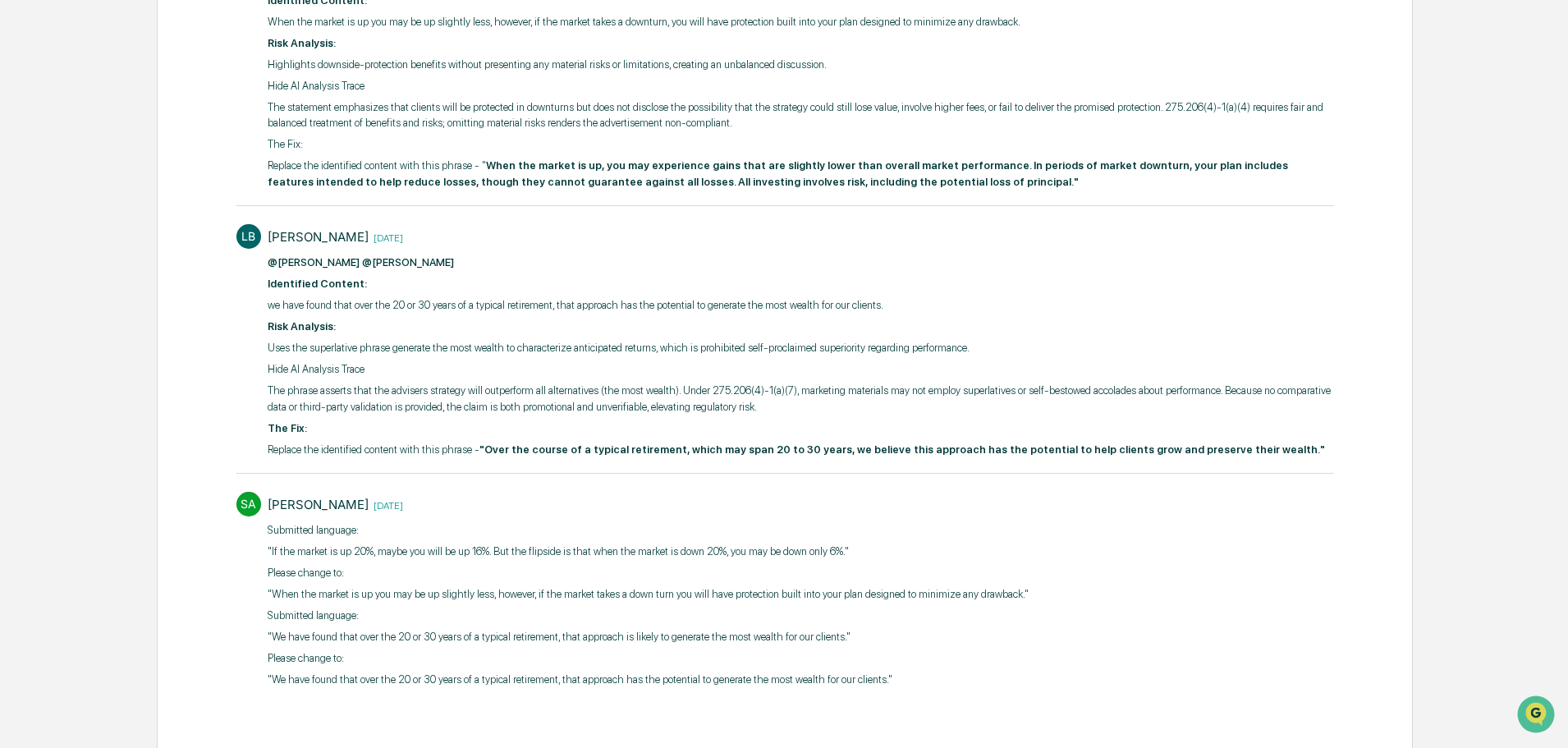
scroll to position [425, 0]
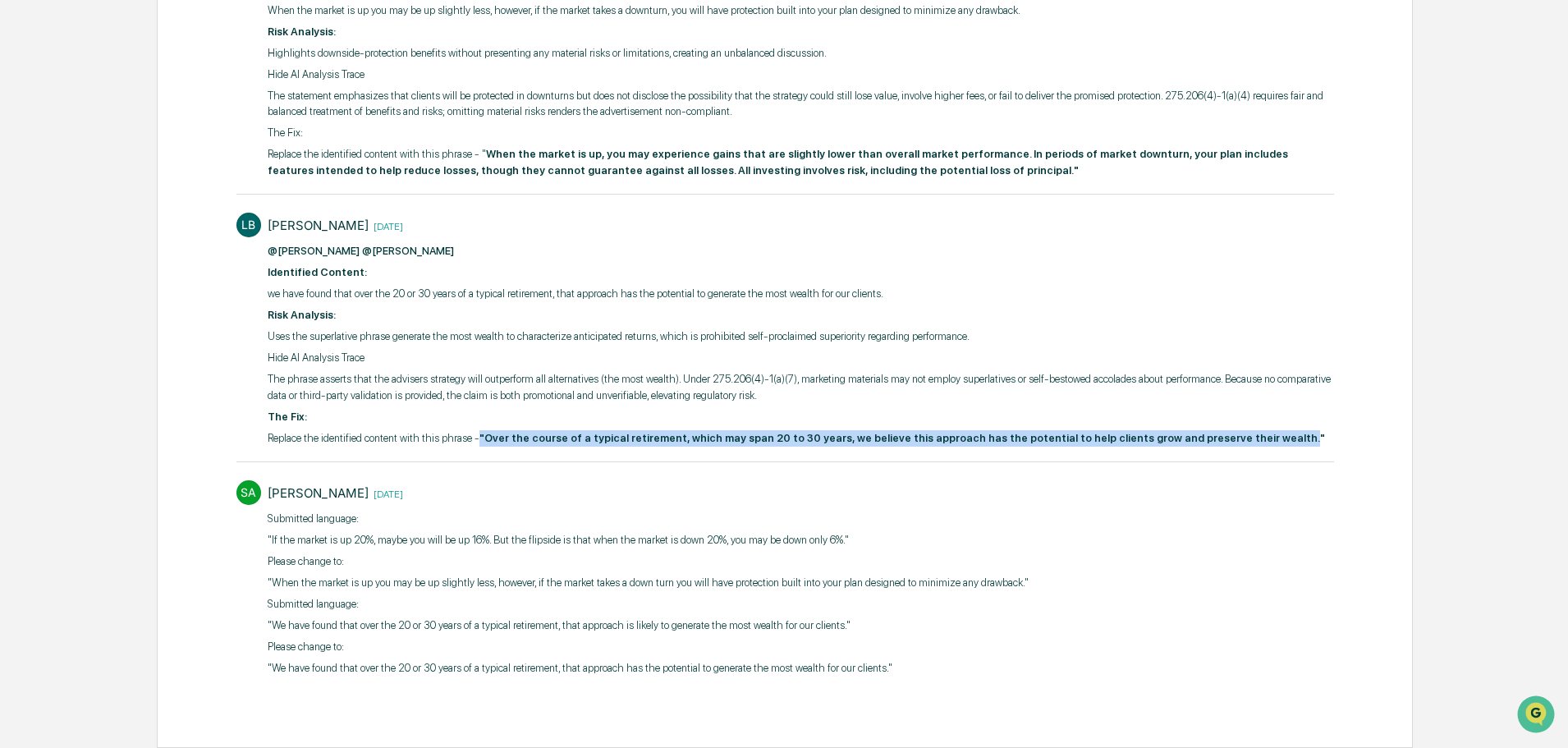
drag, startPoint x: 477, startPoint y: 441, endPoint x: 1226, endPoint y: 437, distance: 749.0
click at [1226, 437] on strong ""Over the course of a typical retirement, which may span 20 to 30 years, we bel…" at bounding box center [902, 438] width 845 height 13
copy strong ""Over the course of a typical retirement, which may span 20 to 30 years, we bel…"
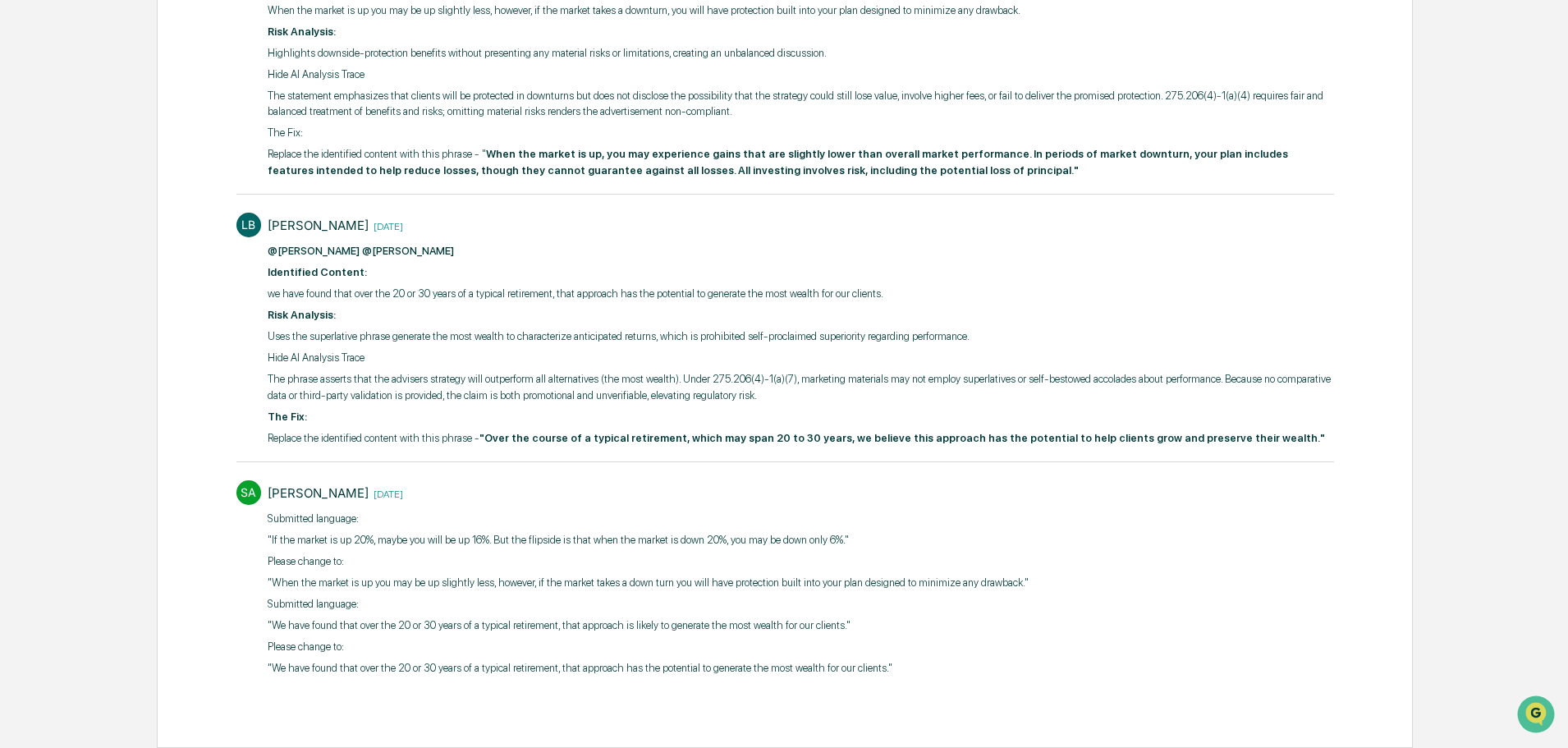
click at [1077, 539] on div "SA Scott Arehart 1 week ago ​Submitted language: "If the market is up 20%, mayb…" at bounding box center [784, 577] width 1098 height 210
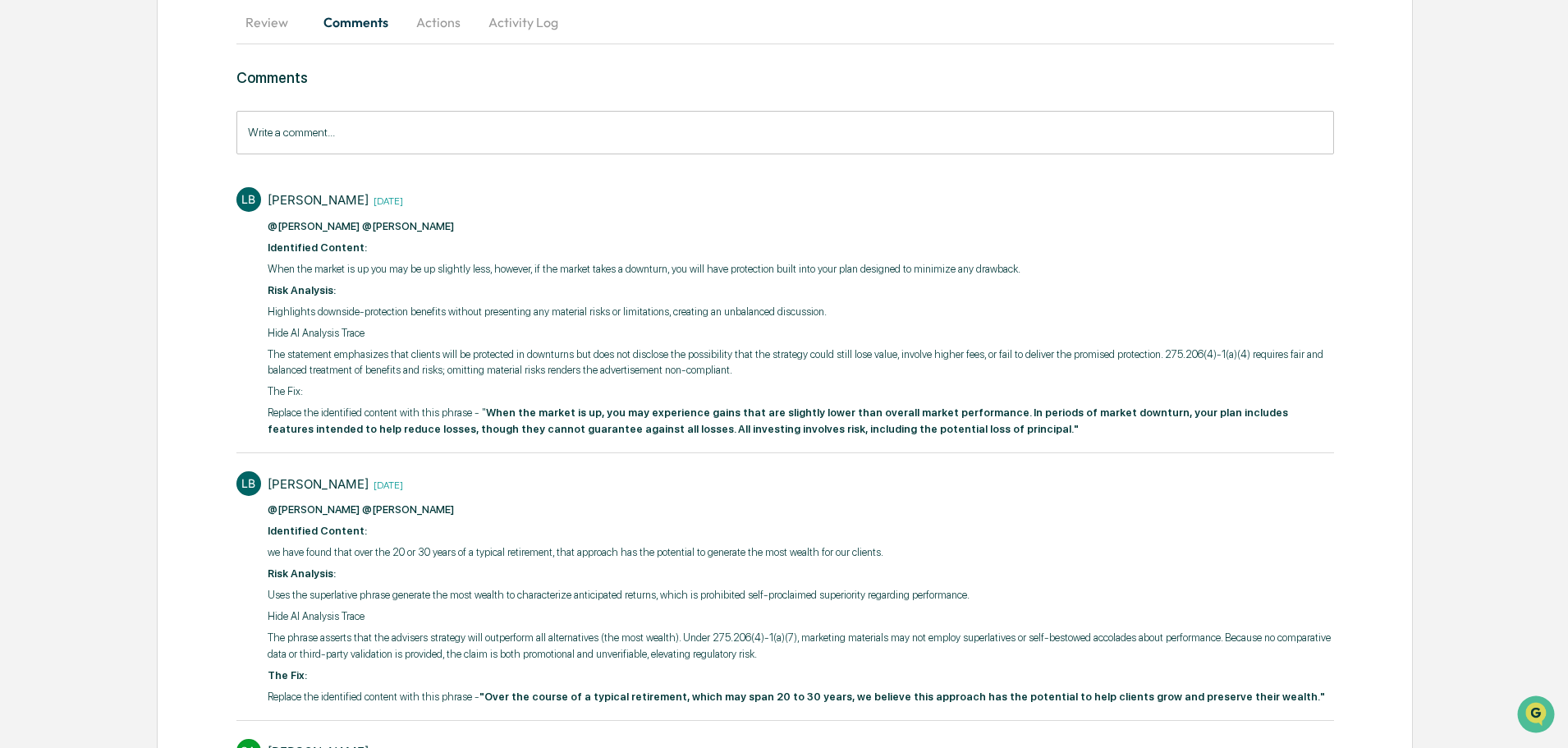
scroll to position [97, 0]
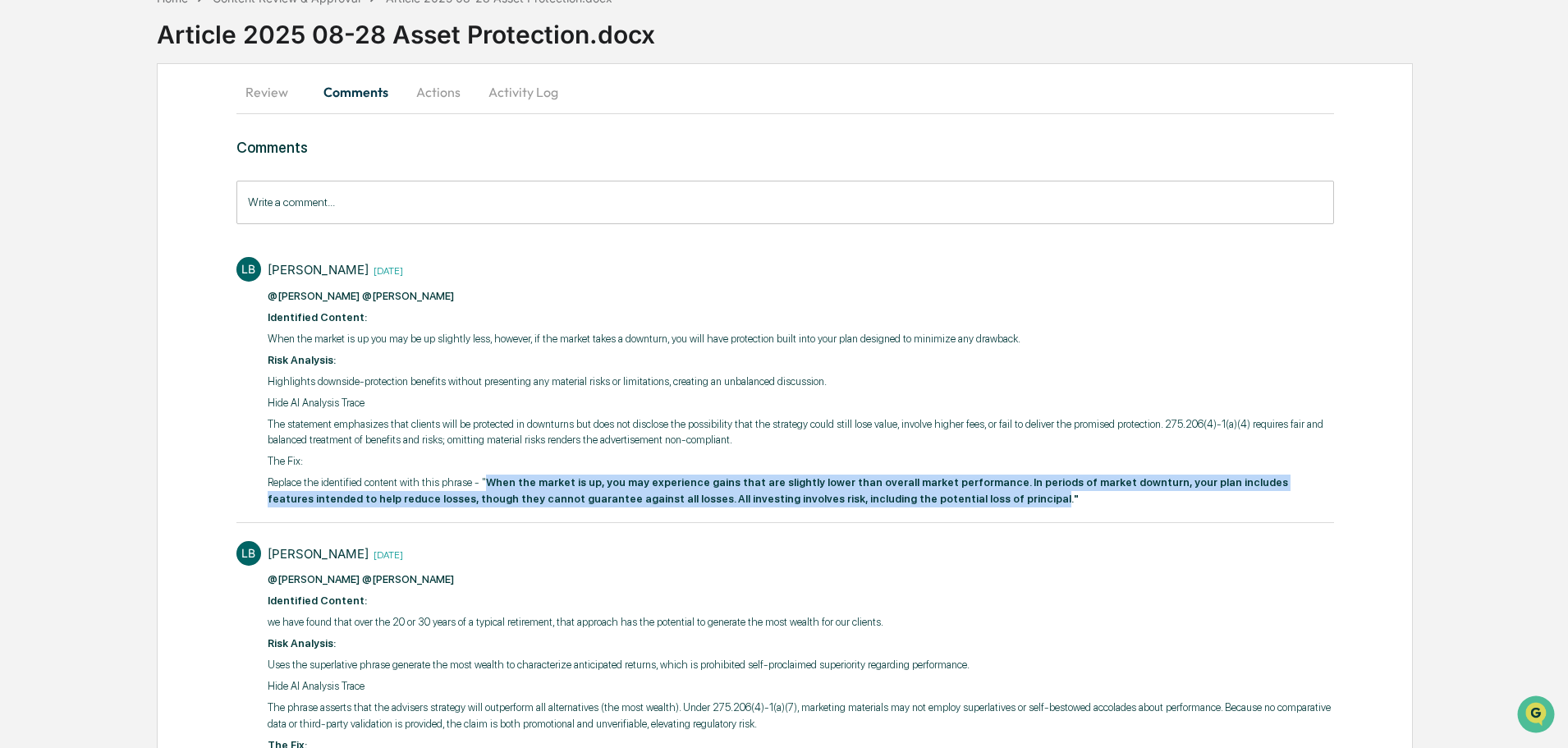
drag, startPoint x: 478, startPoint y: 485, endPoint x: 865, endPoint y: 503, distance: 387.4
click at [865, 503] on strong "When the market is up, you may experience gains that are slightly lower than ov…" at bounding box center [778, 491] width 1020 height 29
copy strong "When the market is up, you may experience gains that are slightly lower than ov…"
click at [519, 83] on button "Activity Log" at bounding box center [523, 91] width 96 height 39
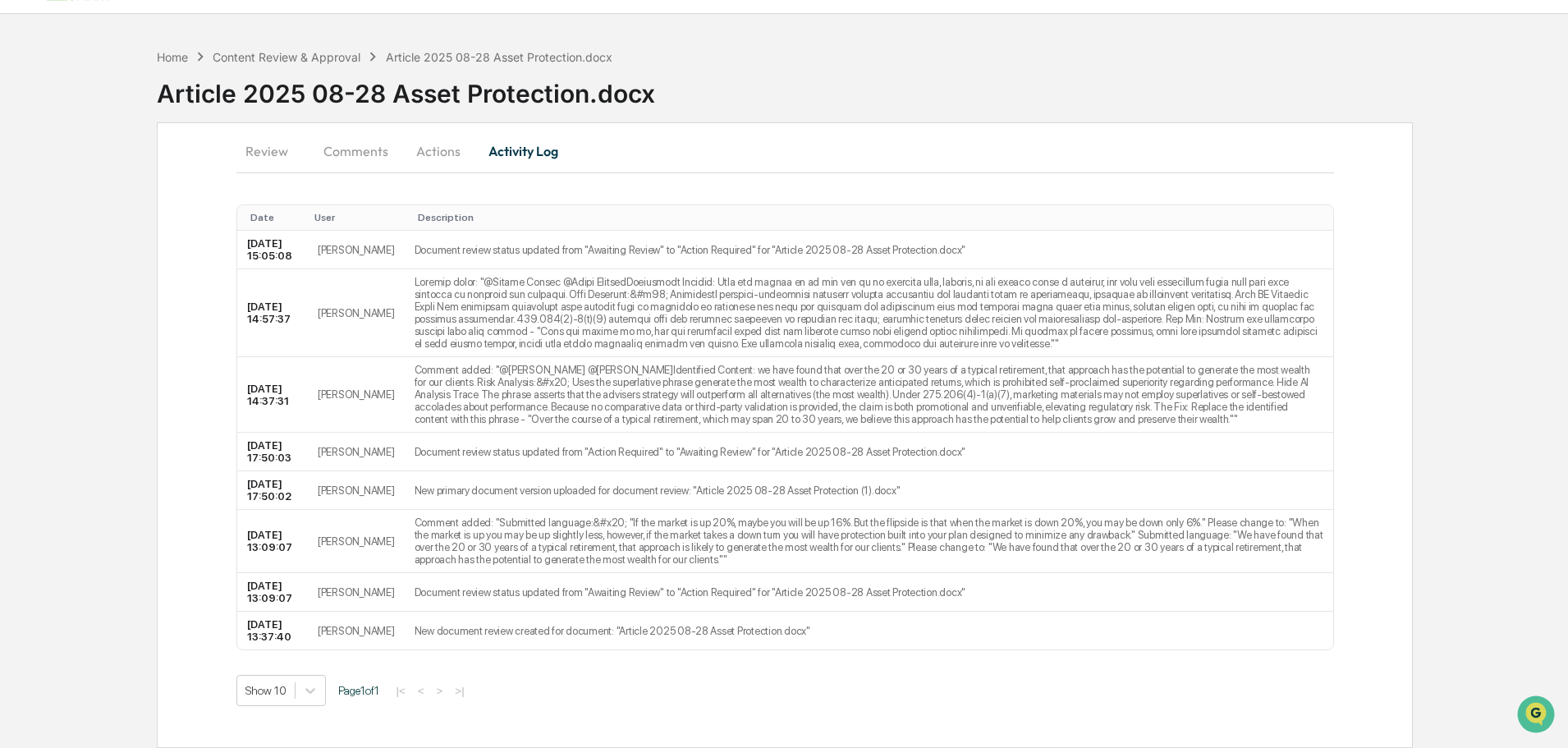
click at [436, 131] on button "Actions" at bounding box center [438, 150] width 74 height 39
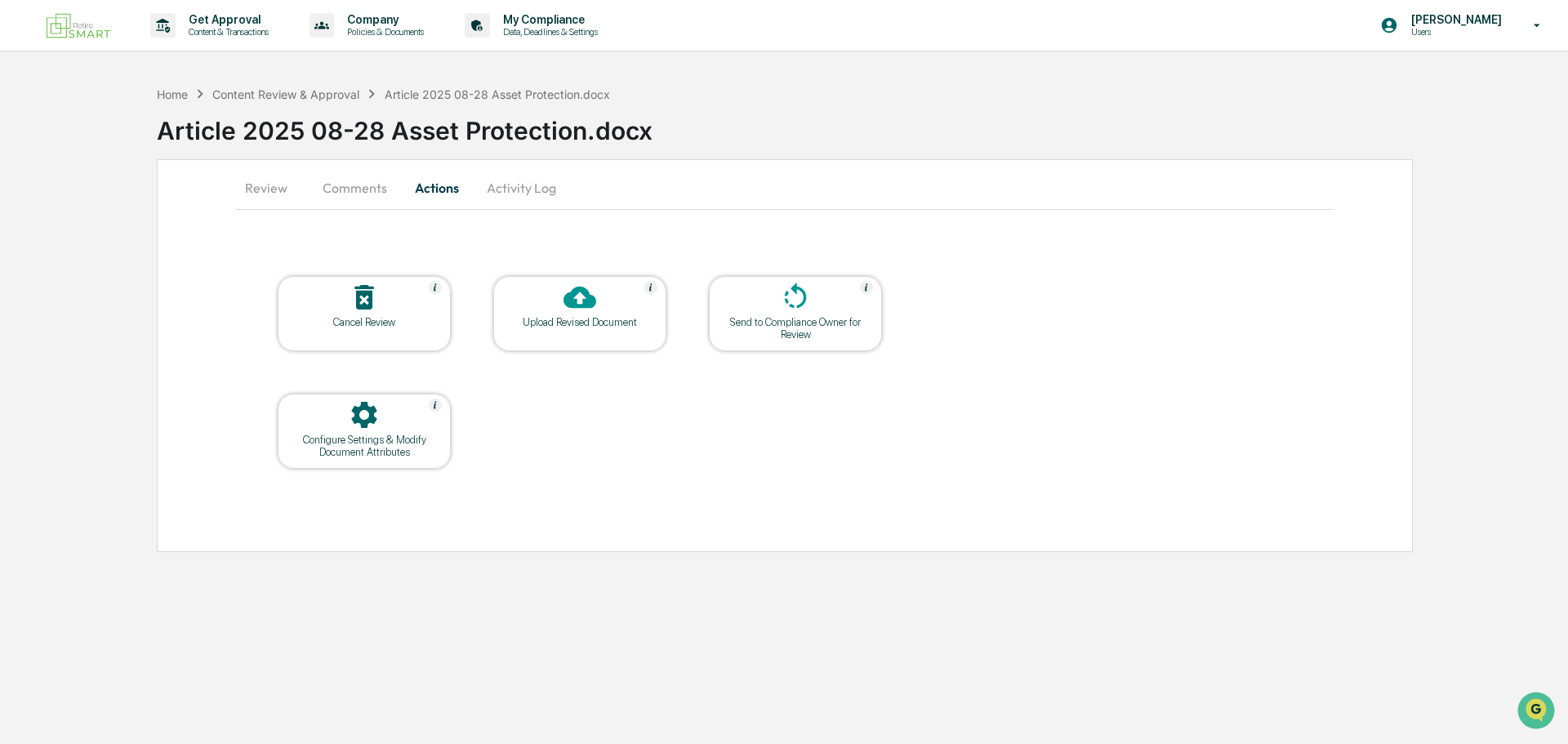
click at [572, 317] on div "Upload Revised Document" at bounding box center [580, 323] width 147 height 13
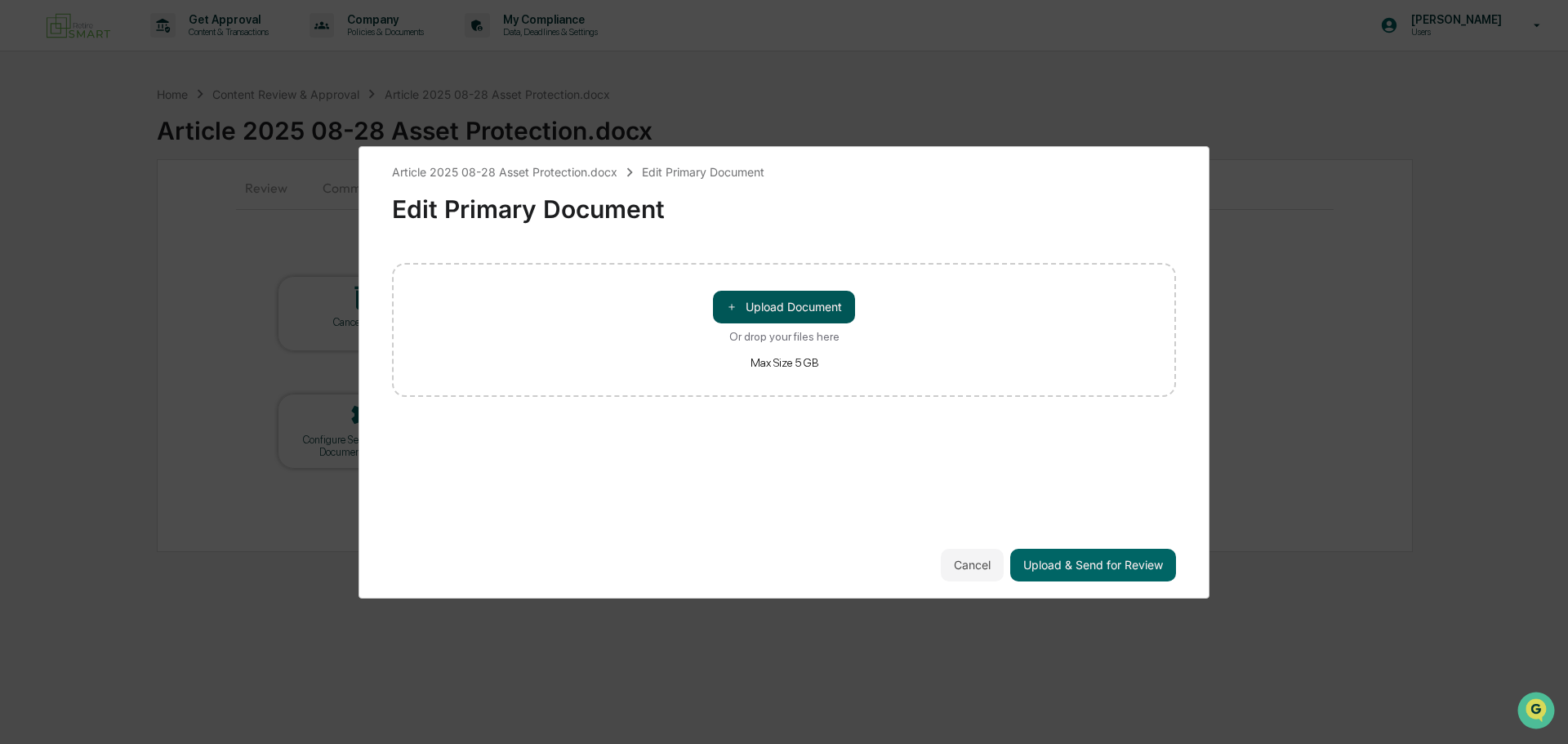
click at [766, 304] on button "＋ Upload Document" at bounding box center [784, 307] width 142 height 33
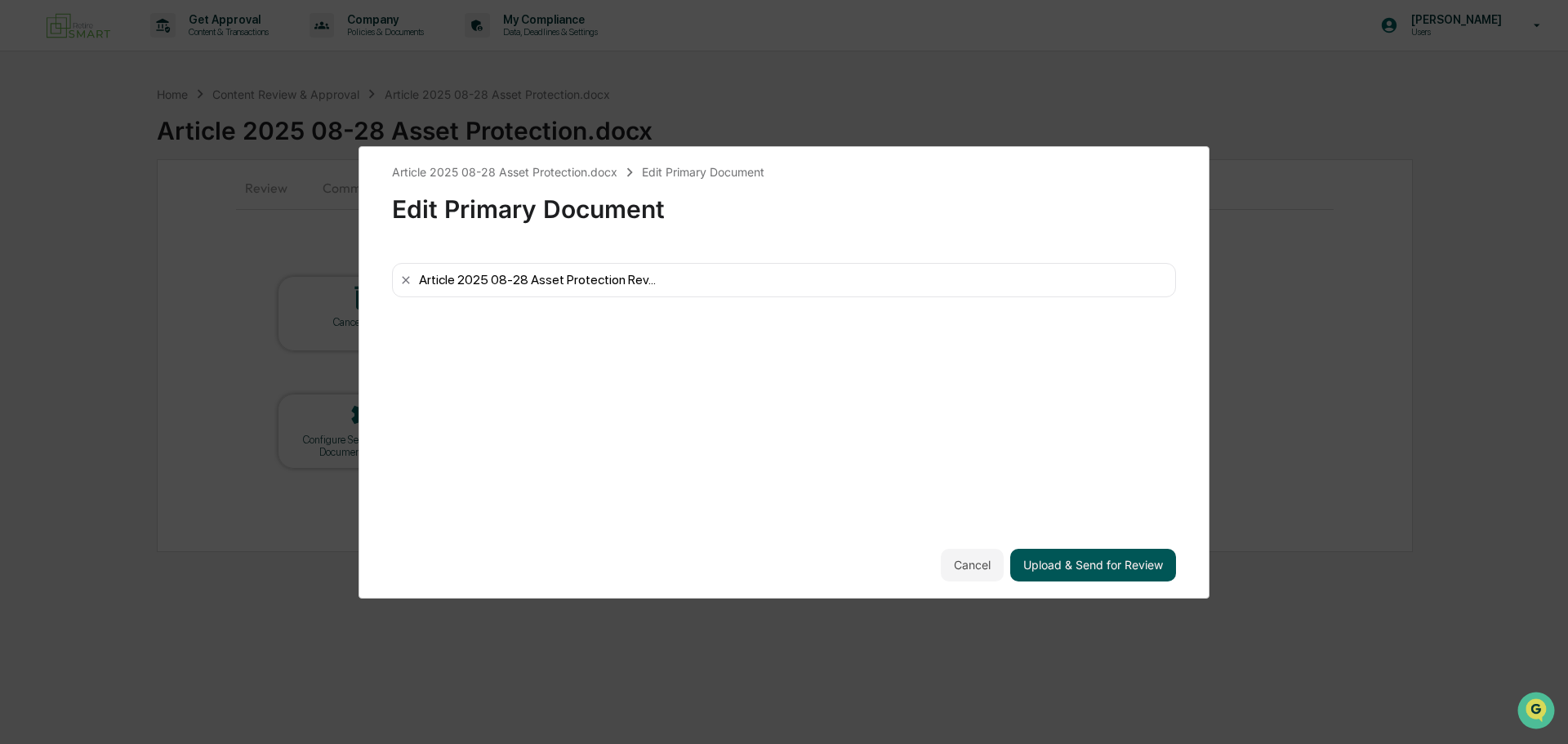
click at [1093, 568] on button "Upload & Send for Review" at bounding box center [1092, 565] width 166 height 33
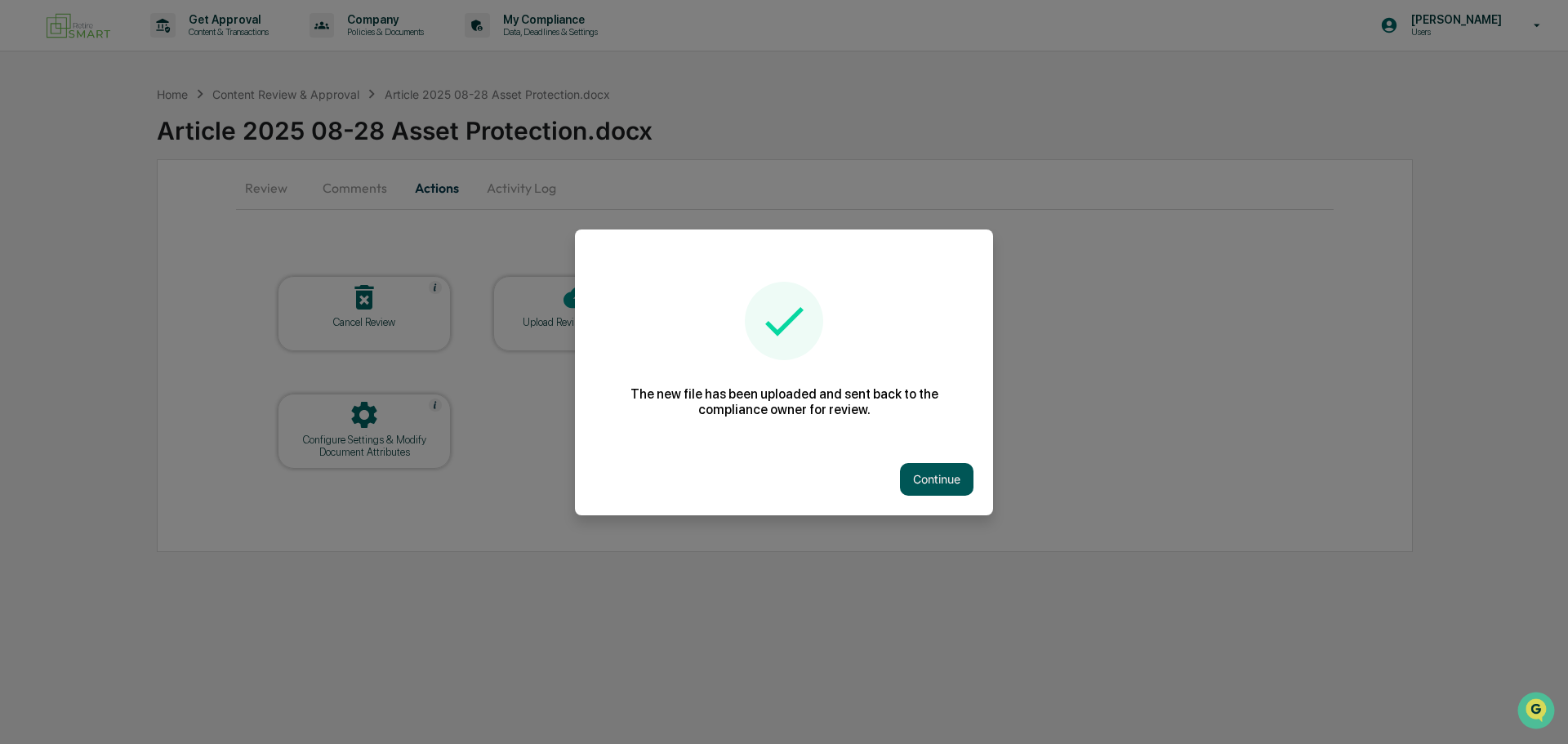
click at [935, 477] on button "Continue" at bounding box center [936, 479] width 73 height 33
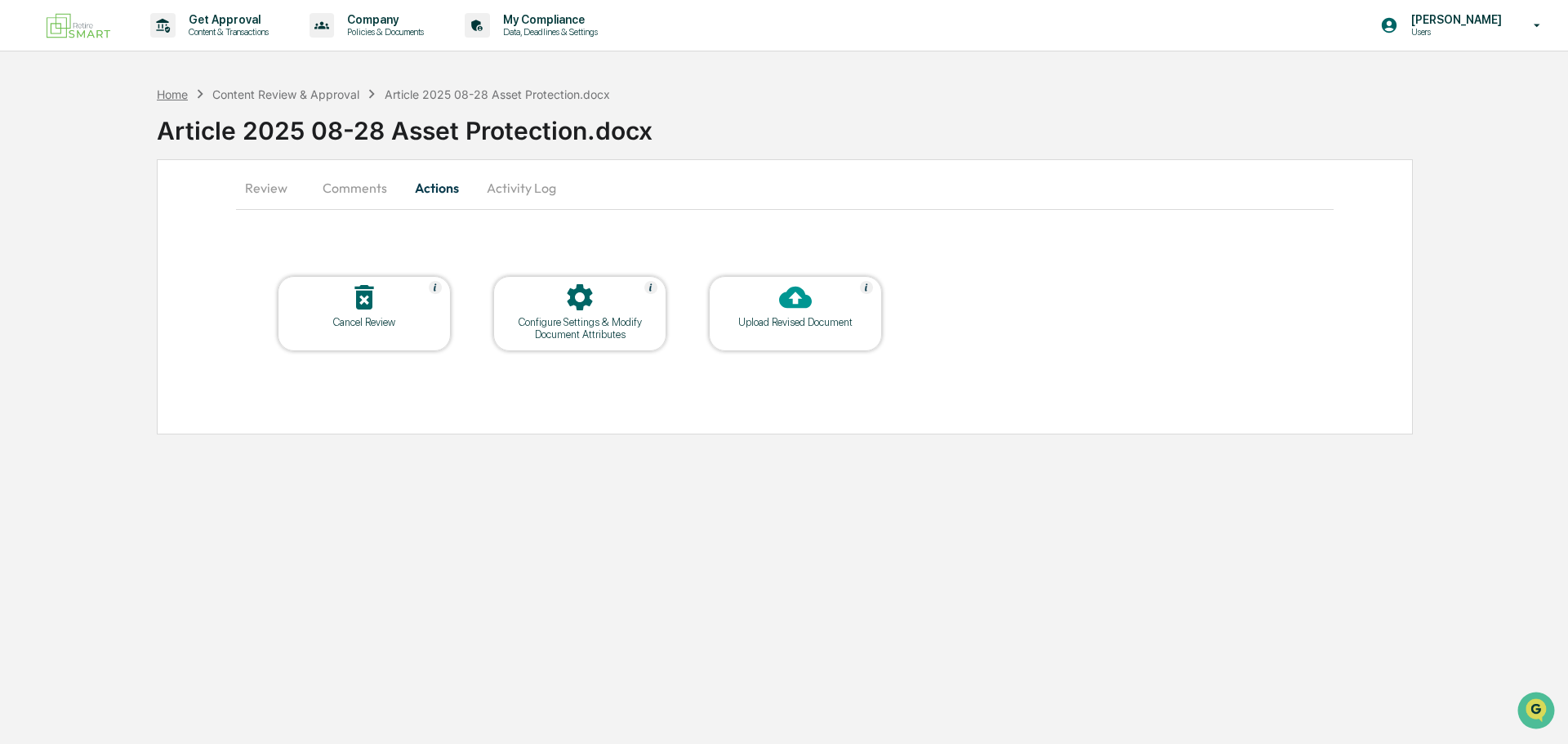
click at [184, 89] on div "Home" at bounding box center [172, 93] width 31 height 14
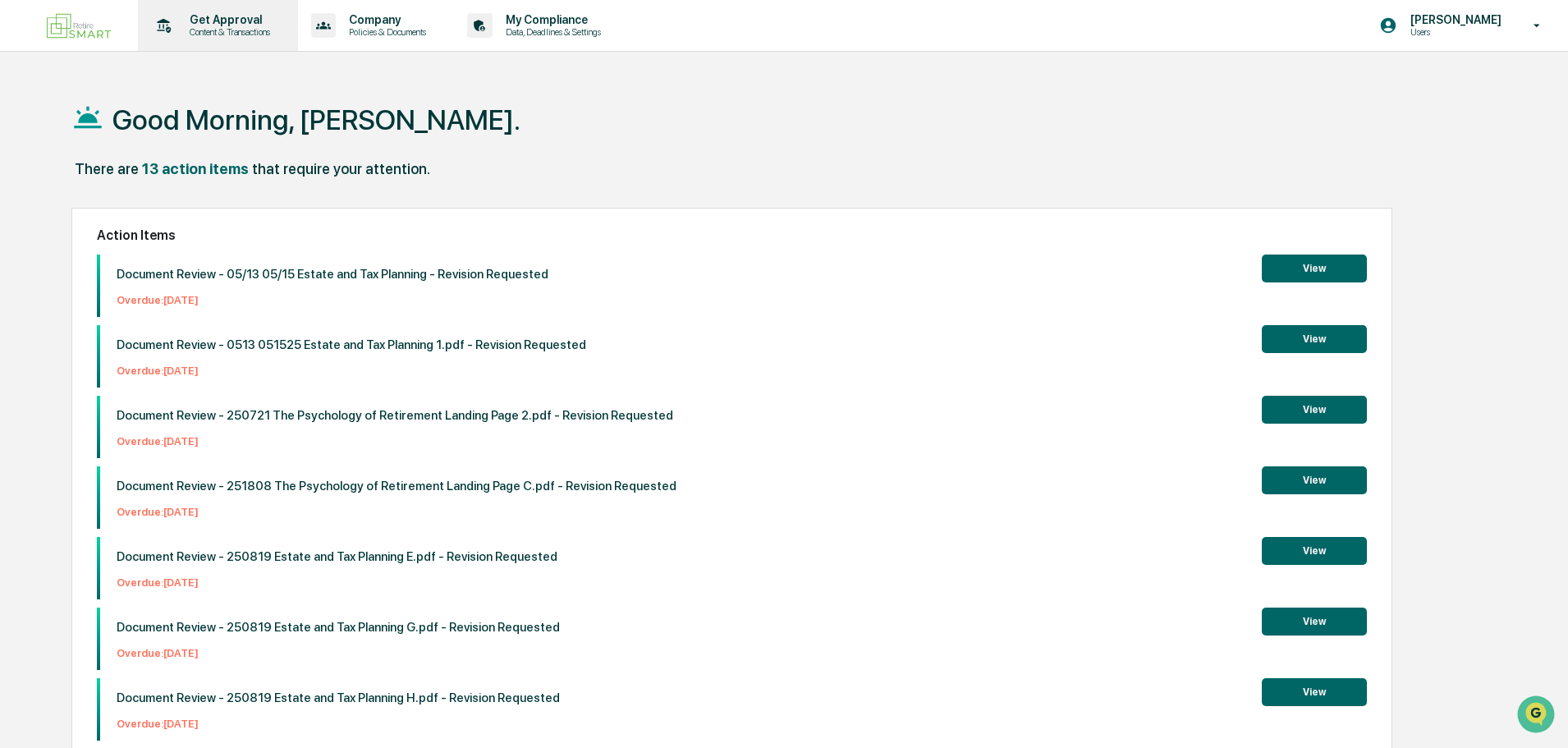
click at [233, 29] on p "Content & Transactions" at bounding box center [228, 32] width 102 height 12
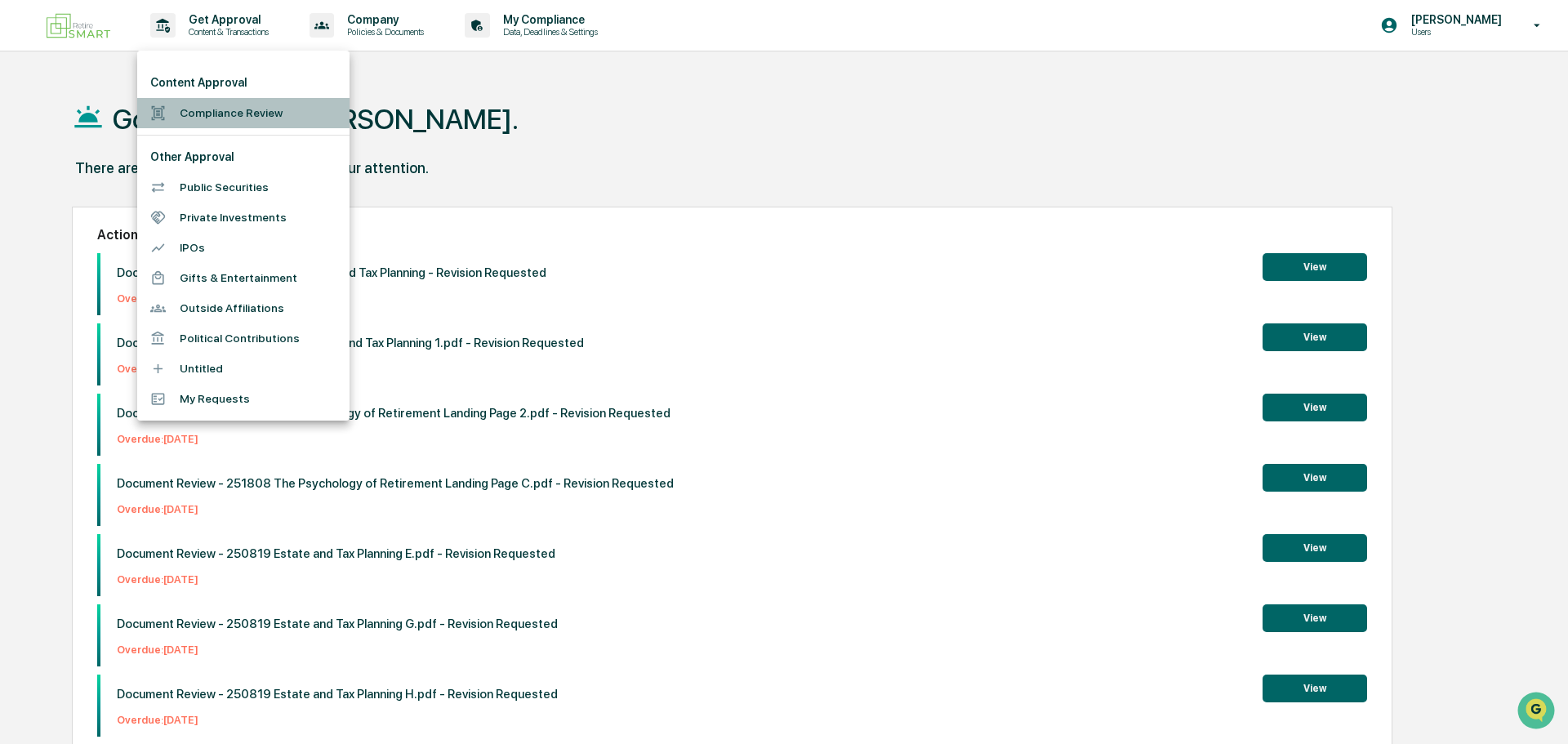
click at [237, 111] on li "Compliance Review" at bounding box center [243, 112] width 212 height 30
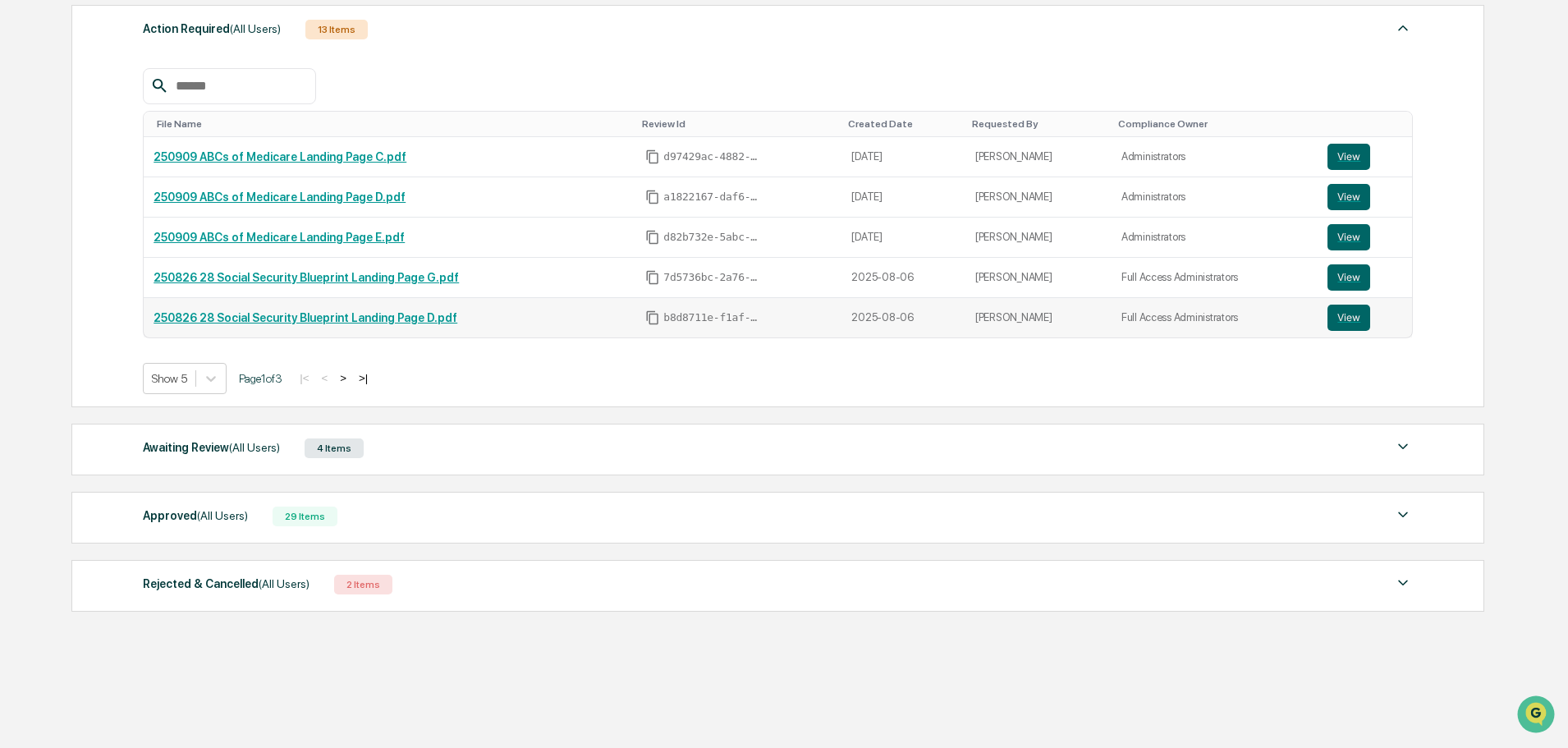
scroll to position [262, 0]
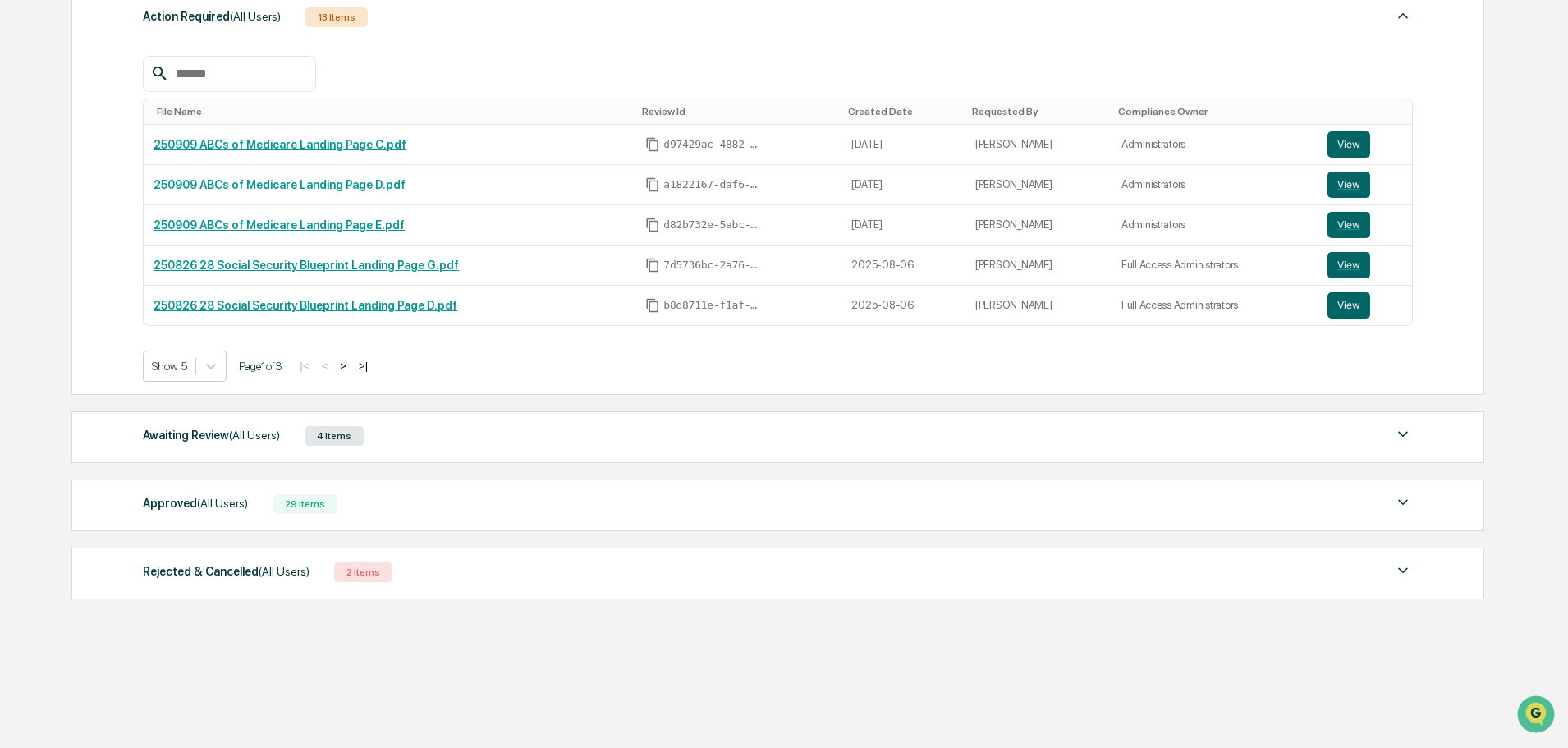
click at [452, 436] on div "Awaiting Review (All Users) 4 Items" at bounding box center [778, 435] width 1270 height 23
